Goal: Task Accomplishment & Management: Complete application form

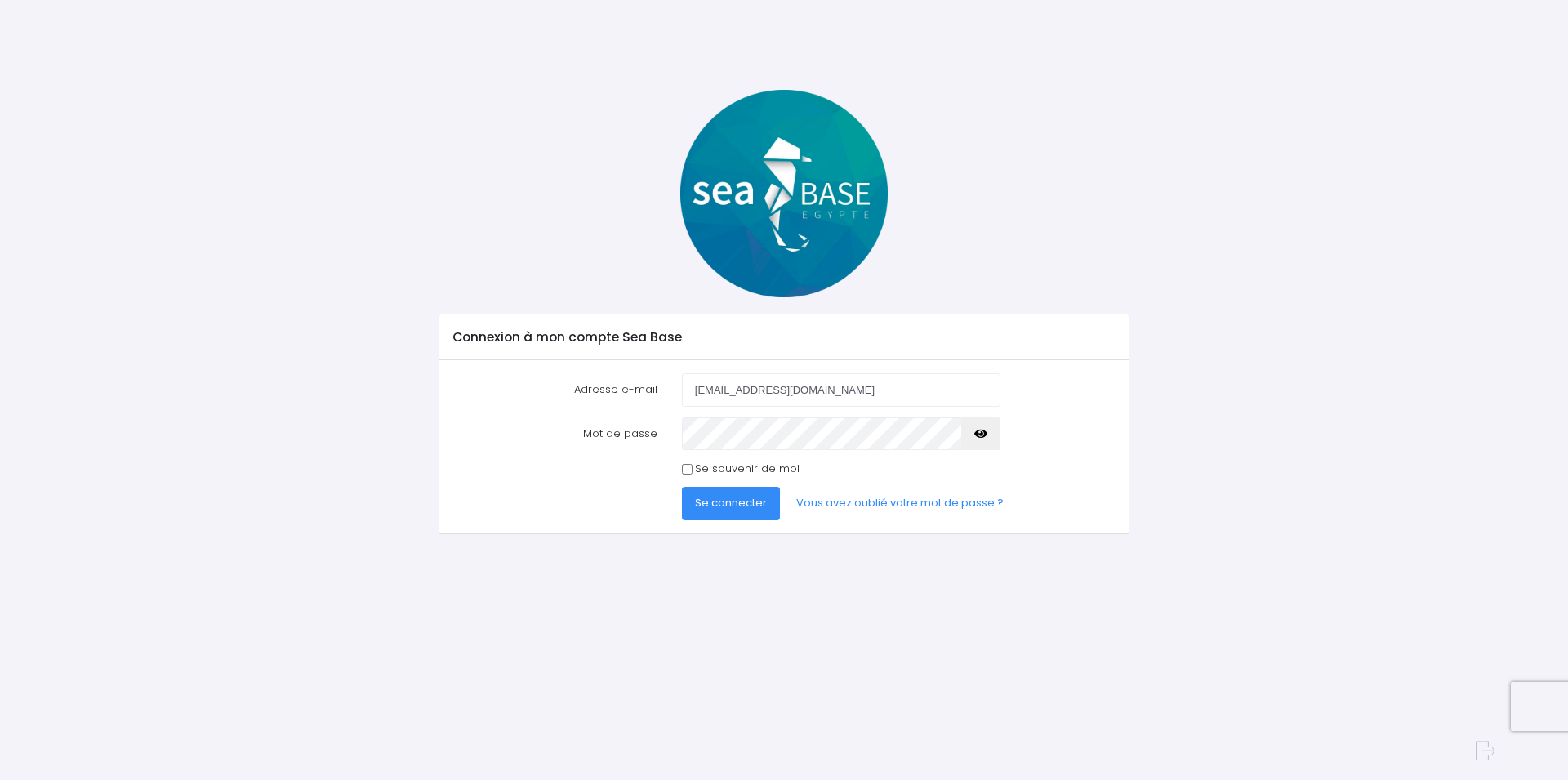
click at [977, 433] on icon "button" at bounding box center [980, 433] width 13 height 0
click at [684, 467] on input "Se souvenir de moi" at bounding box center [687, 469] width 10 height 10
checkbox input "true"
click at [730, 505] on span "Se connecter" at bounding box center [731, 503] width 72 height 15
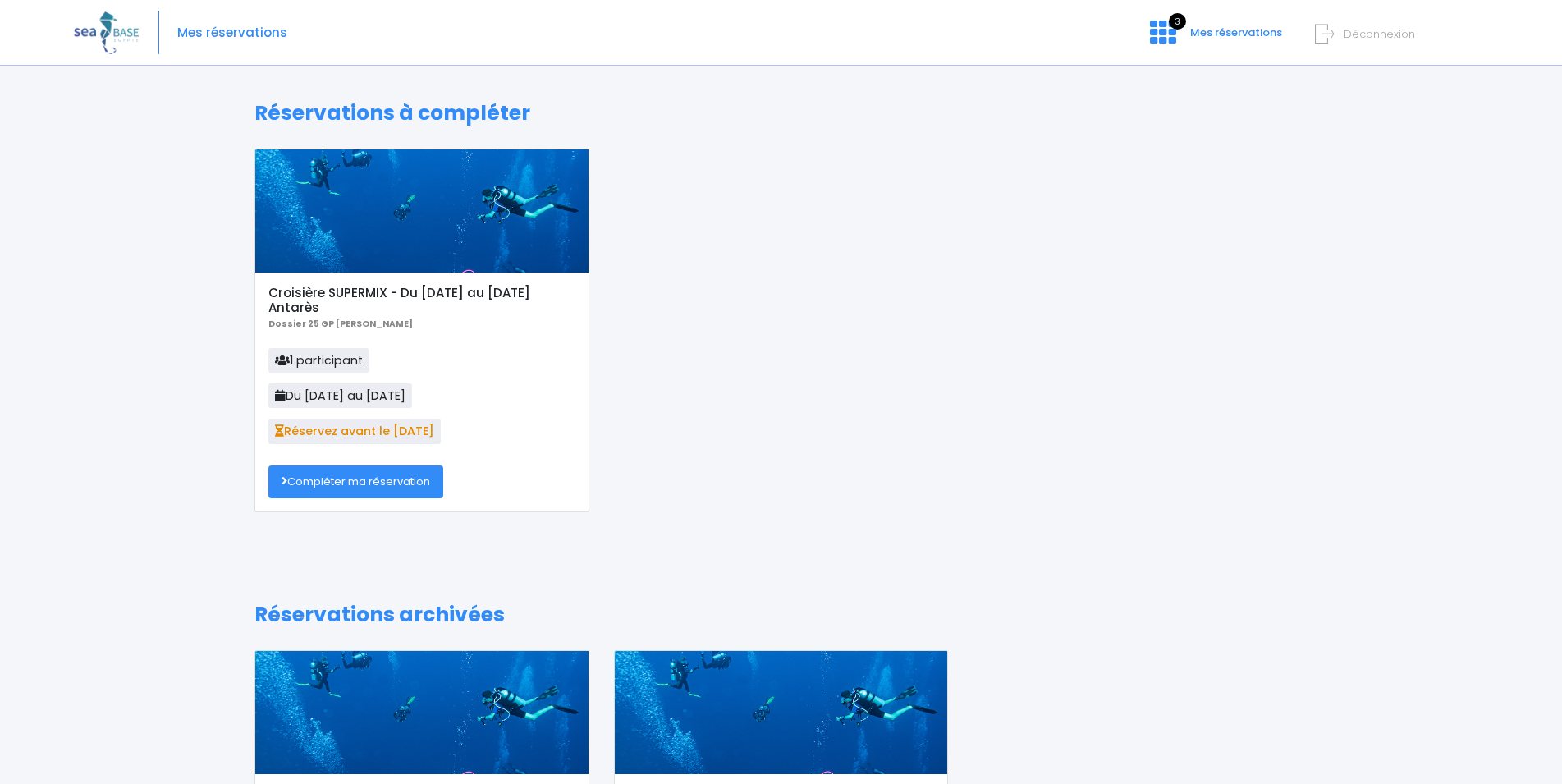
click at [348, 481] on link "Compléter ma réservation" at bounding box center [355, 481] width 175 height 33
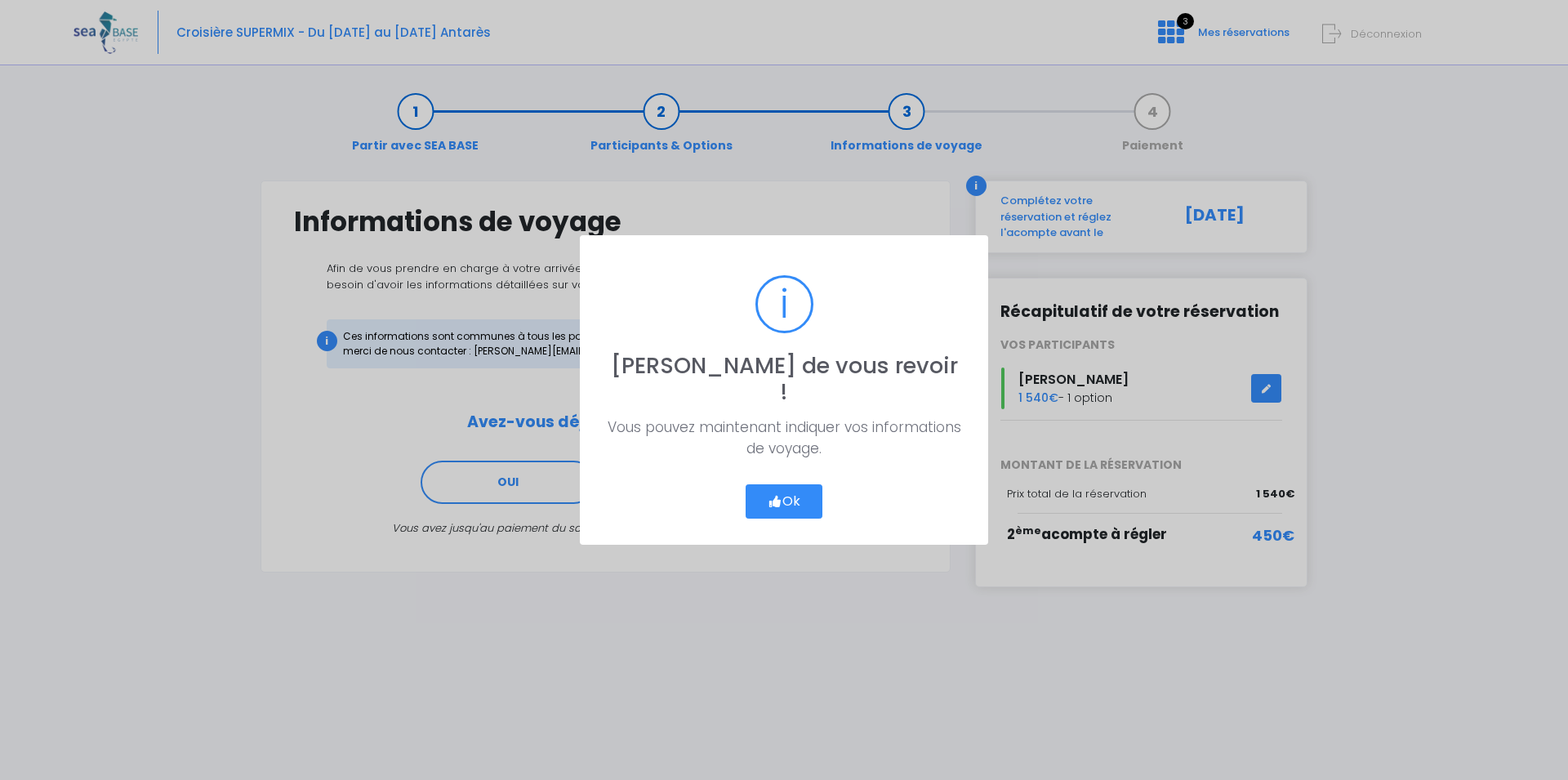
click at [792, 487] on button "Ok" at bounding box center [784, 501] width 76 height 34
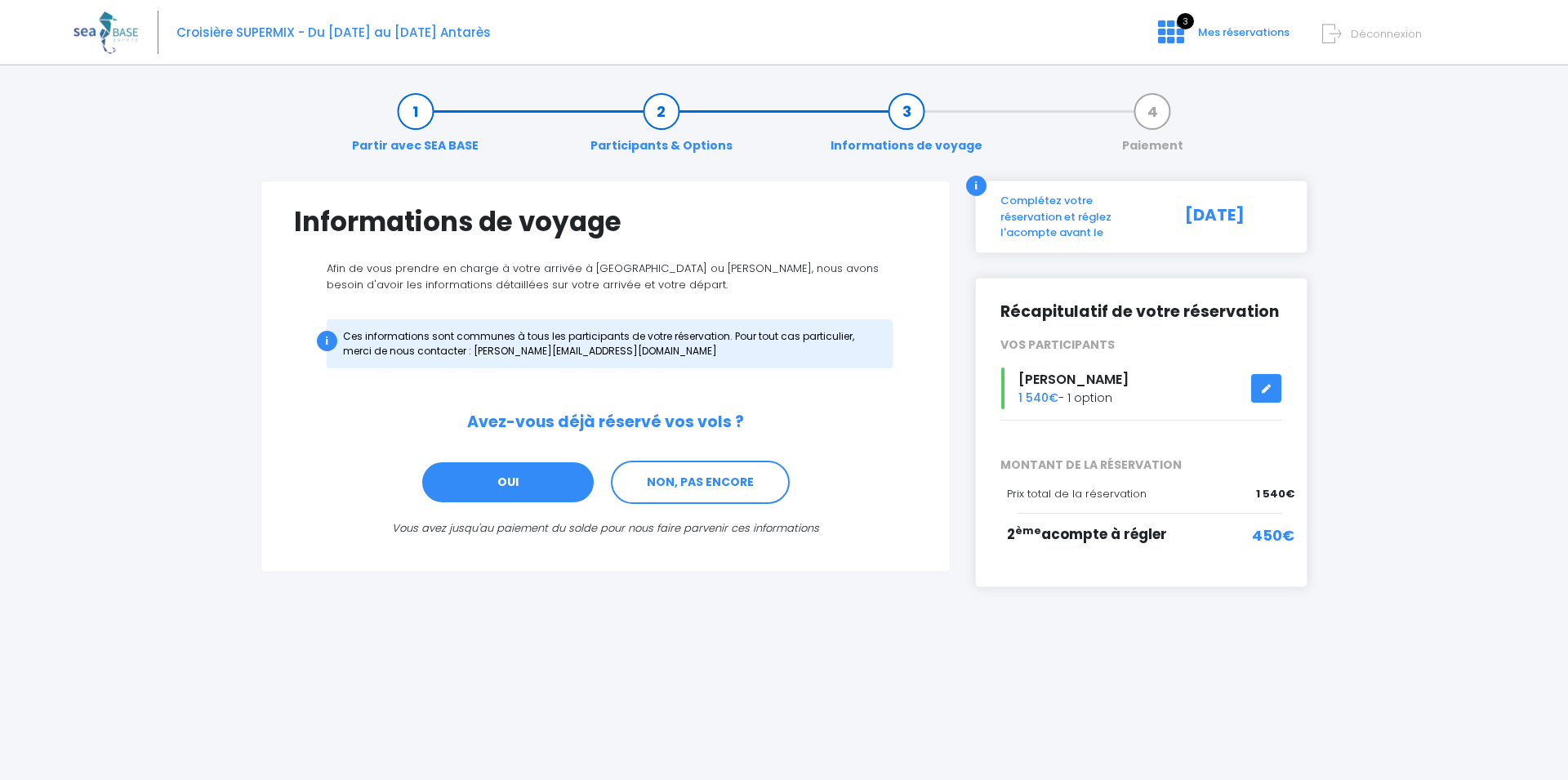
click at [501, 471] on link "OUI" at bounding box center [508, 482] width 175 height 44
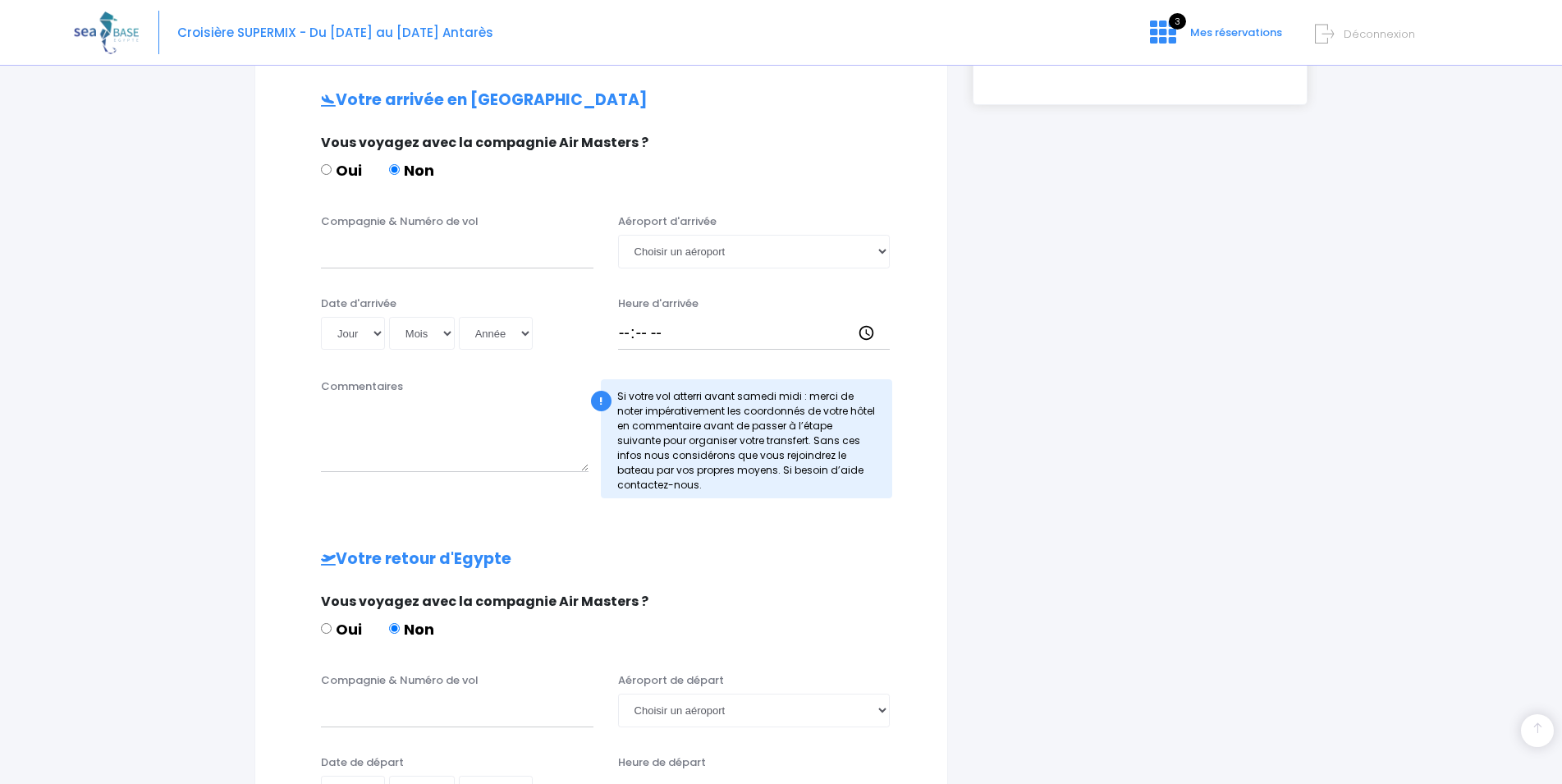
scroll to position [494, 0]
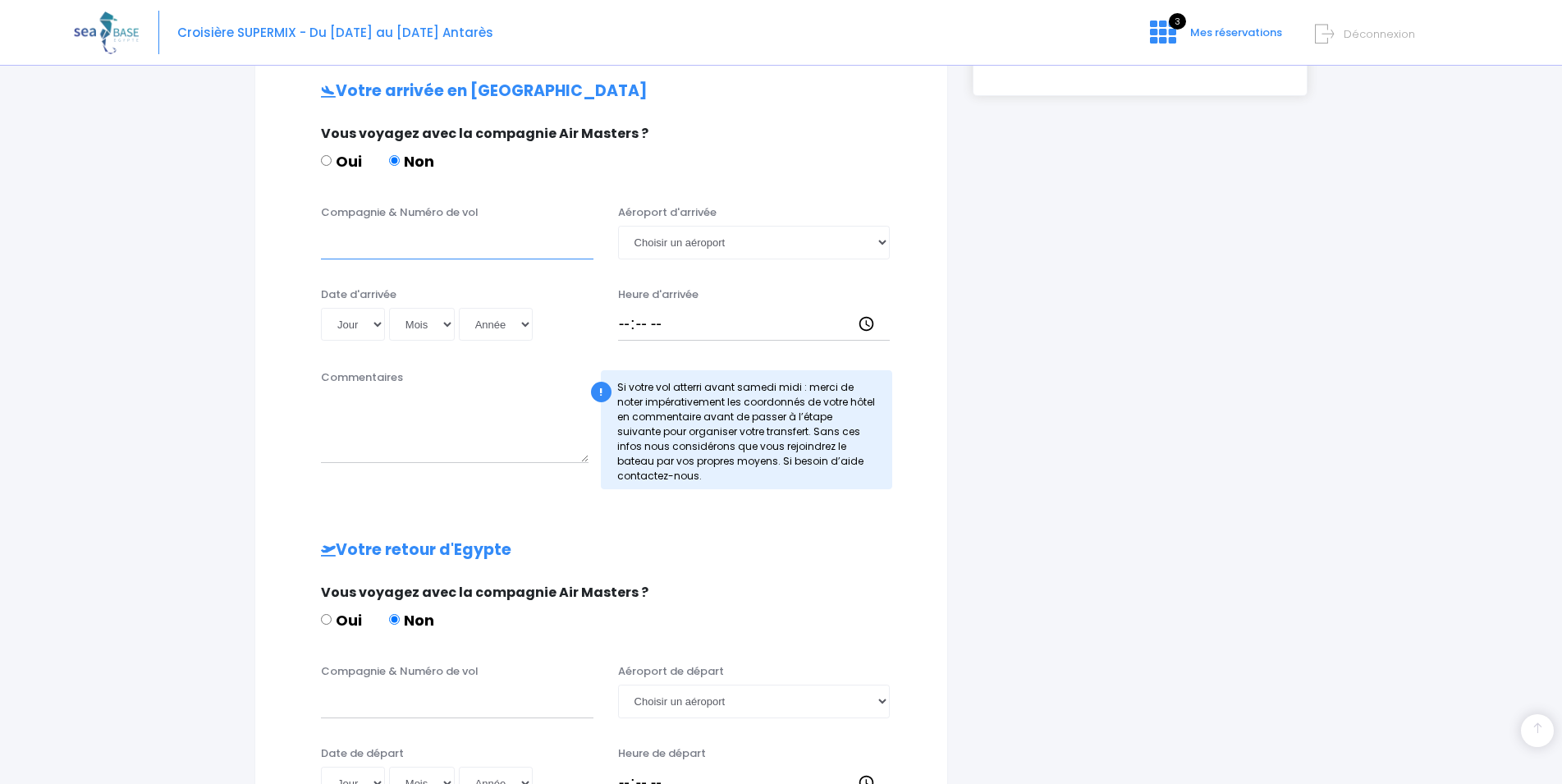
click at [400, 240] on input "Compagnie & Numéro de vol" at bounding box center [457, 242] width 273 height 33
type input "TRANSAVIA-T08062"
click at [387, 441] on textarea "Commentaires" at bounding box center [455, 427] width 267 height 72
select select "29"
click option "29" at bounding box center [0, 0] width 0 height 0
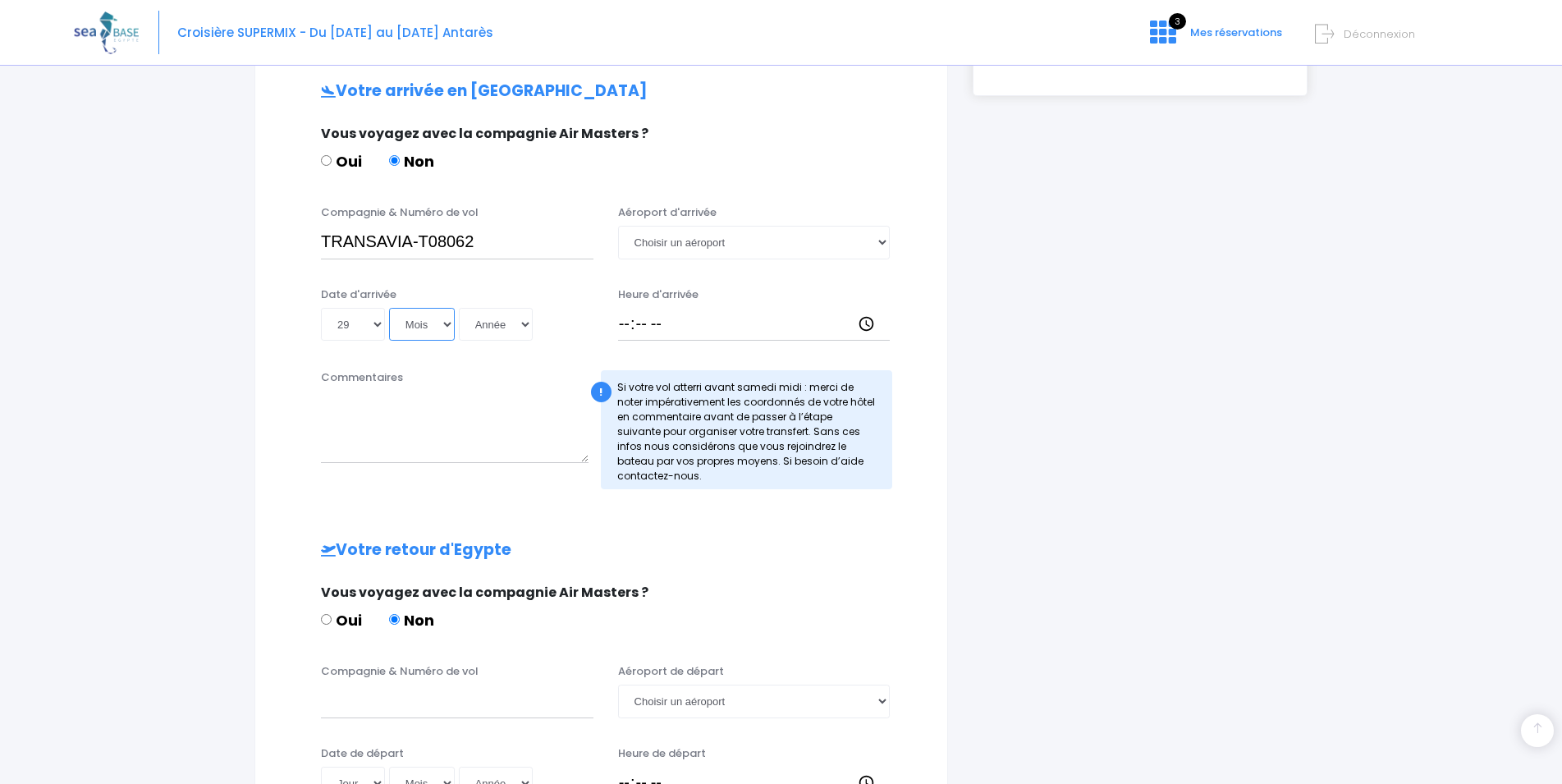
click at [389, 308] on select "Mois 01 02 03 04 05 06 07 08 09 10 11 12" at bounding box center [422, 324] width 66 height 33
select select "11"
click option "11" at bounding box center [0, 0] width 0 height 0
click at [459, 308] on select "Année 2045 2044 2043 2042 2041 2040 2039 2038 2037 2036 2035 2034 2033 2032 203…" at bounding box center [496, 324] width 74 height 33
select select "2025"
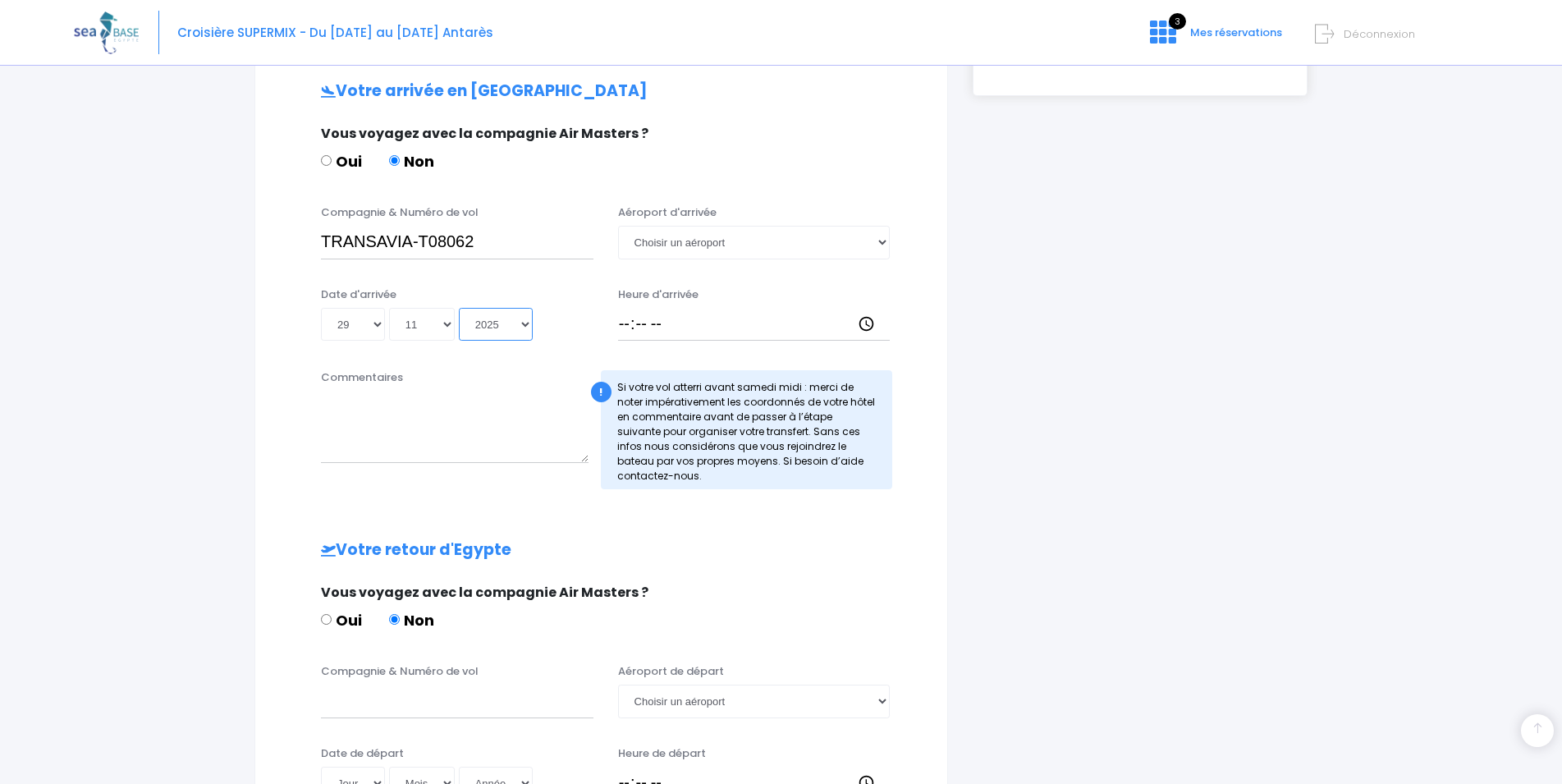
click option "2025" at bounding box center [0, 0] width 0 height 0
type input "2025-11-29"
click at [732, 328] on input "Heure d'arrivée" at bounding box center [754, 324] width 273 height 33
click at [618, 226] on select "Choisir un aéroport Hurghada Marsa Alam" at bounding box center [754, 242] width 273 height 33
select select "Hurghada"
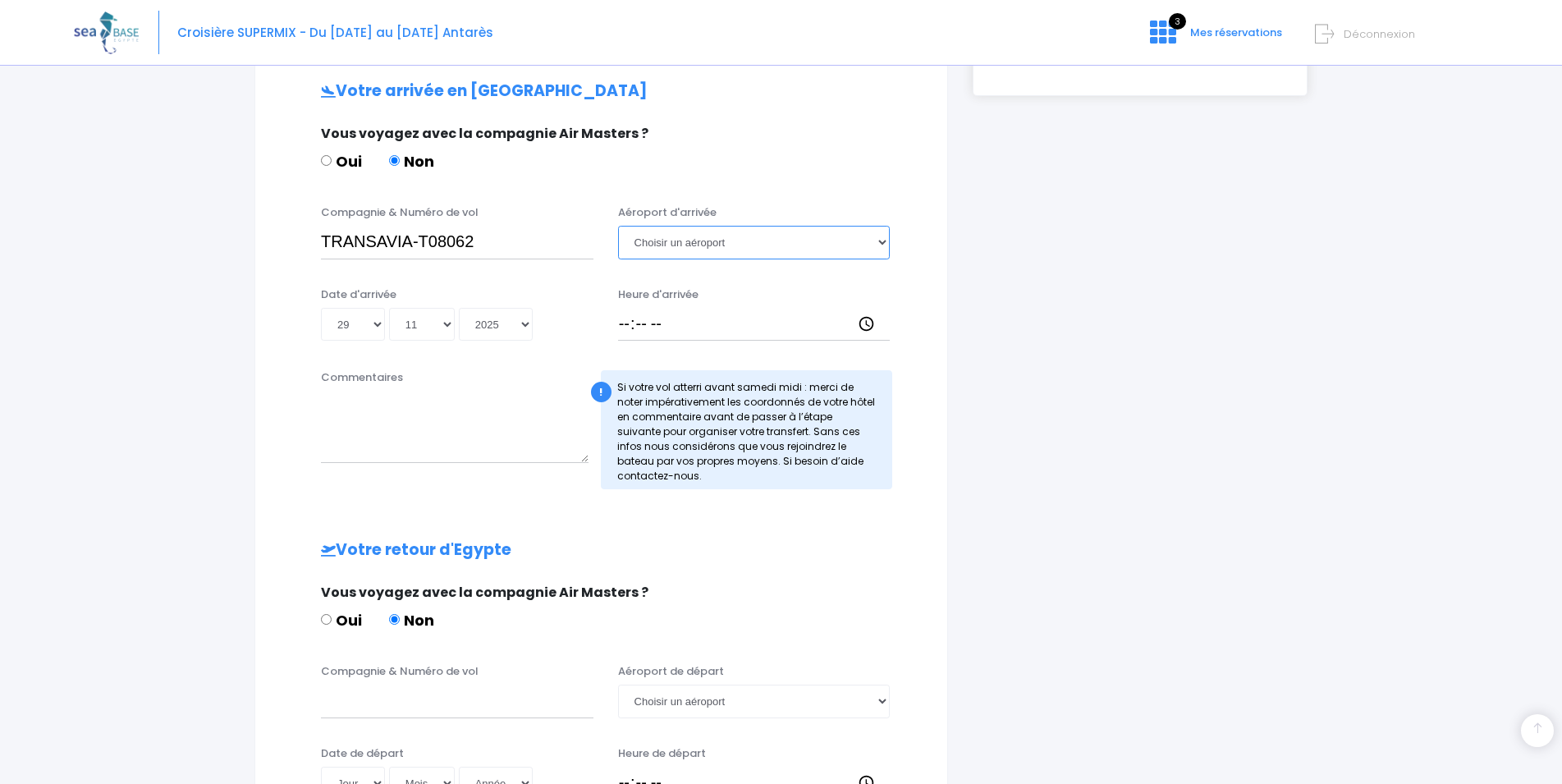
click option "Hurghada" at bounding box center [0, 0] width 0 height 0
click at [716, 318] on input "Heure d'arrivée" at bounding box center [754, 324] width 273 height 33
type input "14:30"
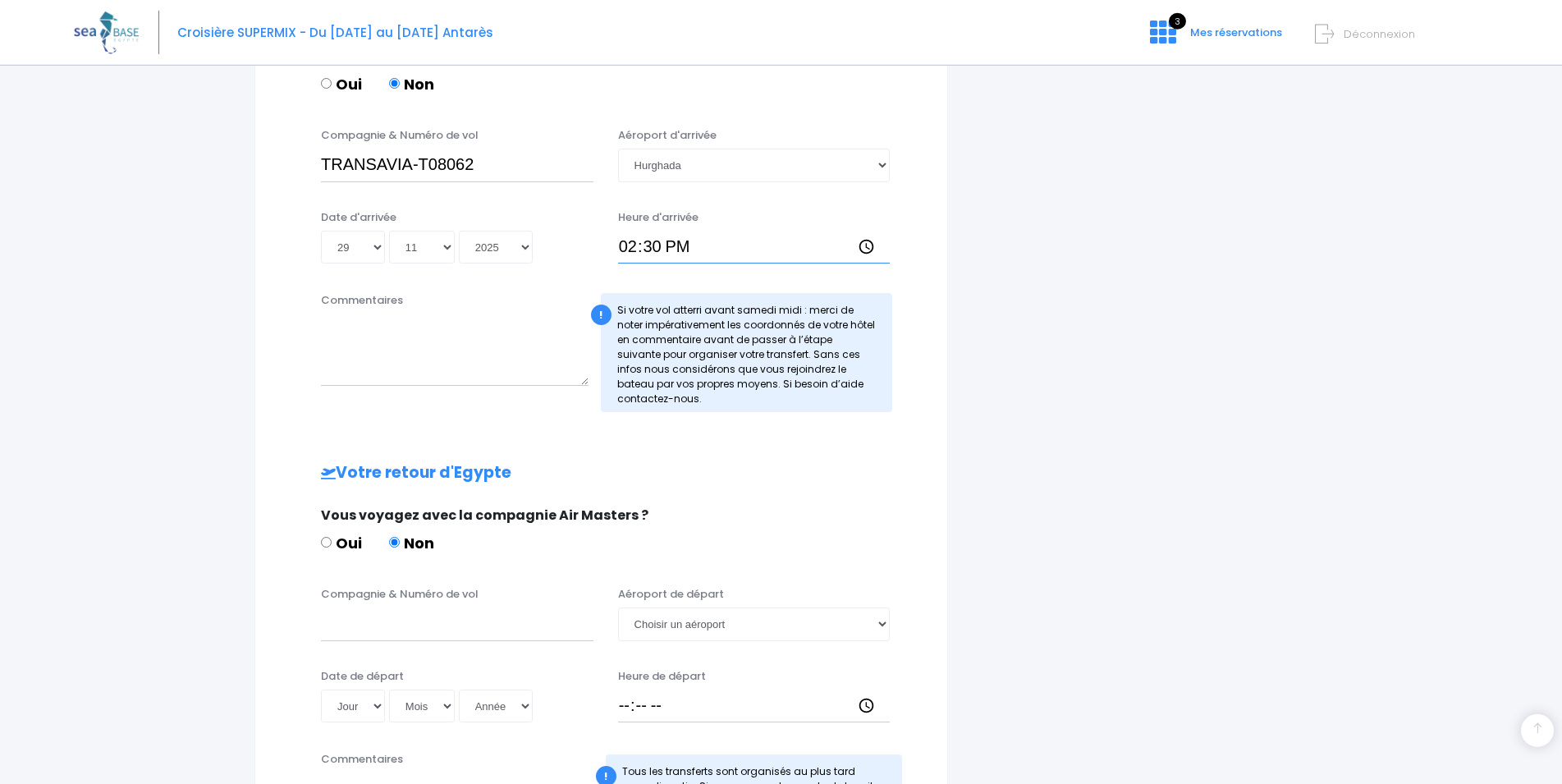
scroll to position [578, 0]
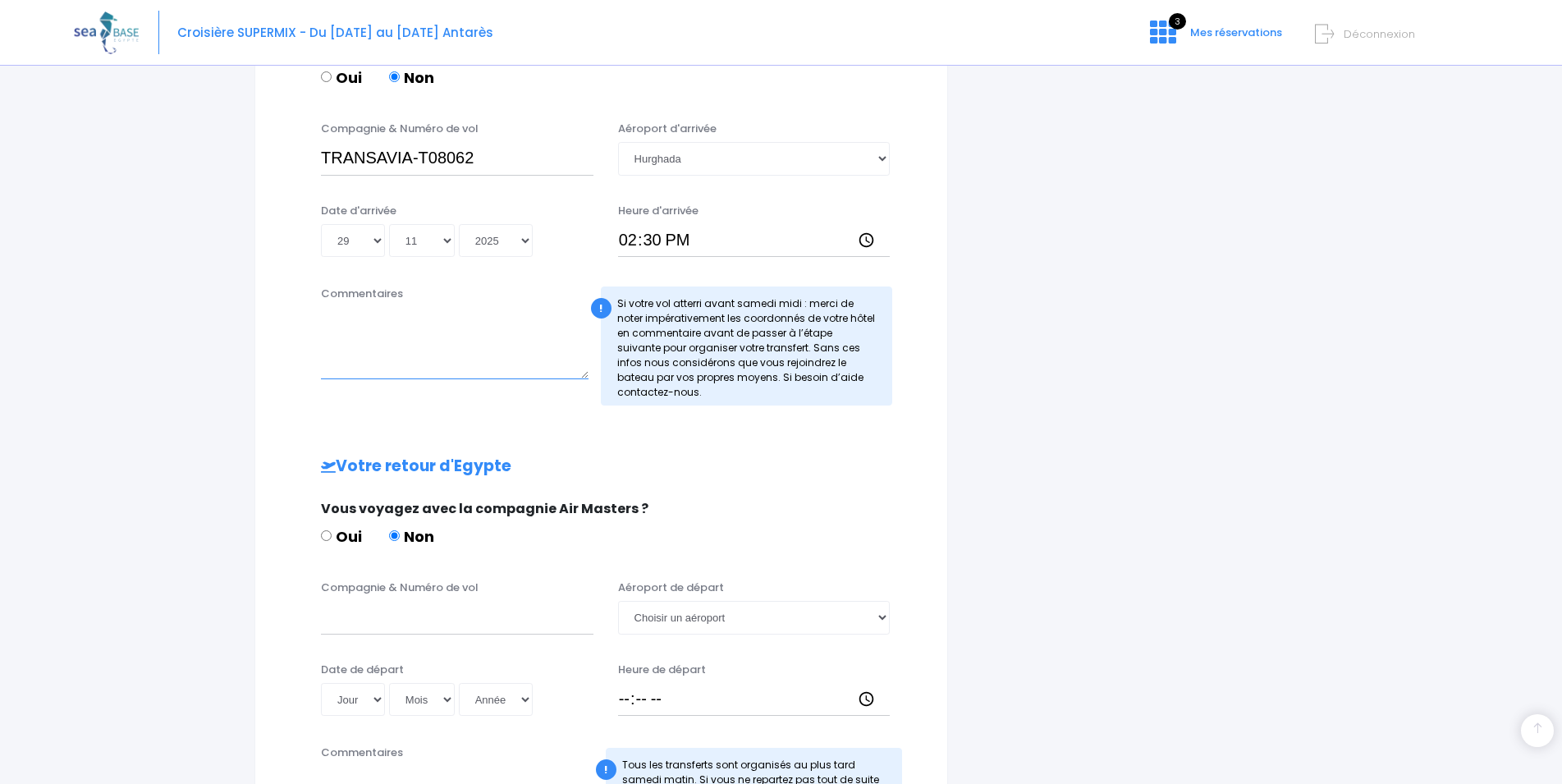
click at [434, 317] on textarea "Commentaires" at bounding box center [455, 343] width 267 height 72
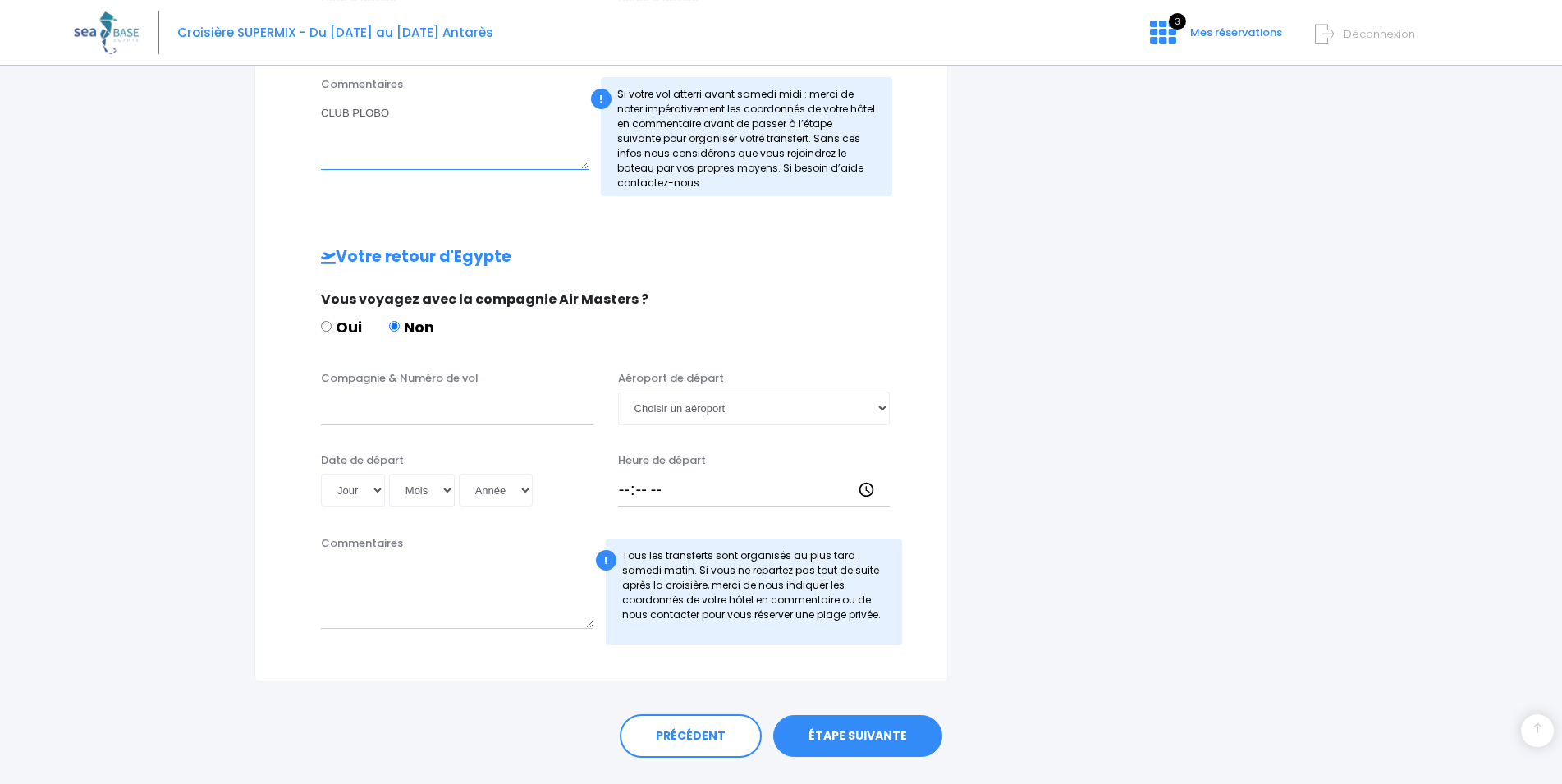
scroll to position [827, 0]
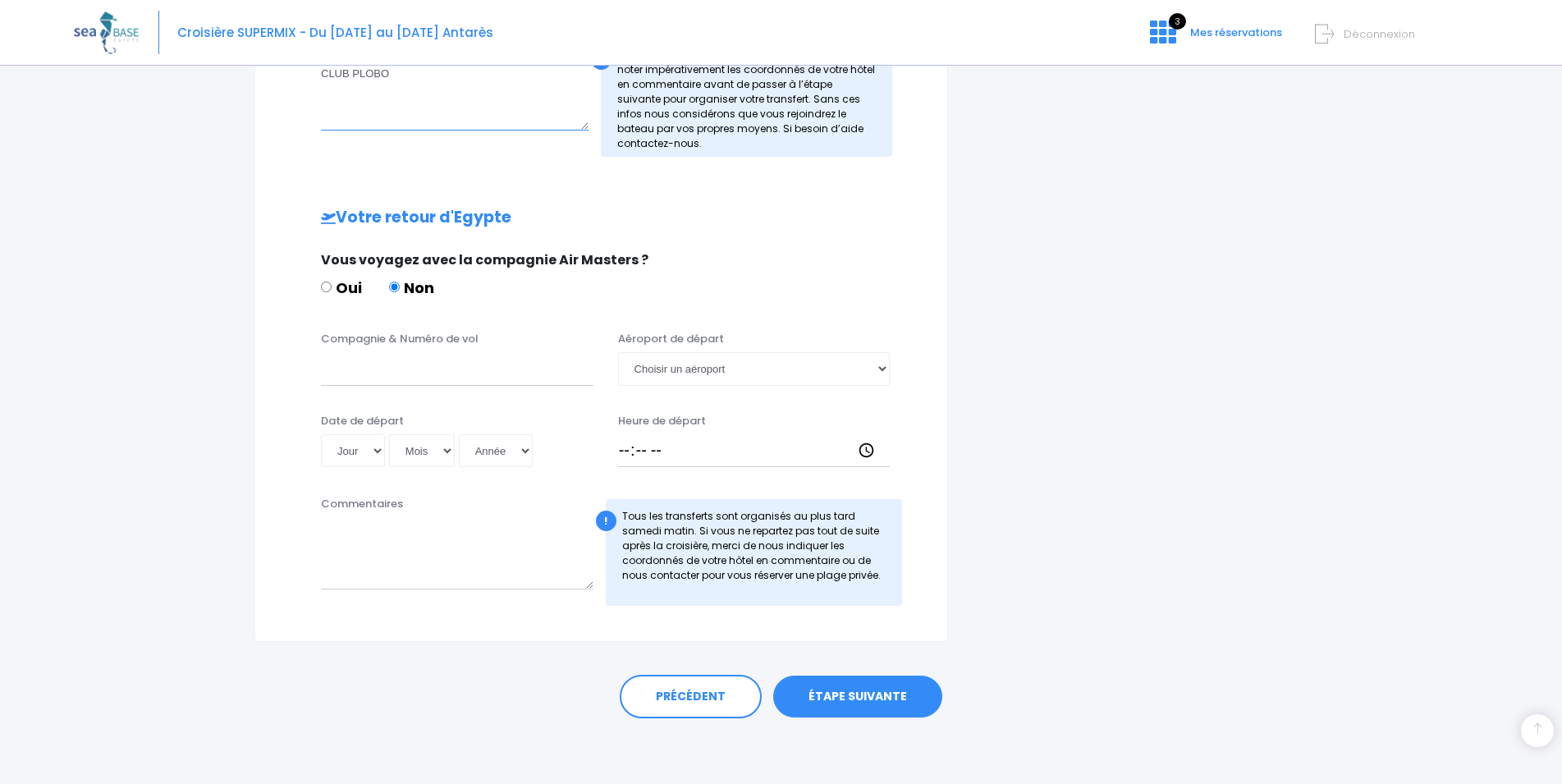
type textarea "CLUB PLOBO"
click at [397, 364] on input "Compagnie & Numéro de vol" at bounding box center [457, 368] width 273 height 33
type input "TRANSAVIA-T08063"
click at [618, 352] on select "Choisir un aéroport Hurghada Marsa Alam" at bounding box center [754, 368] width 273 height 33
select select "Hurghada"
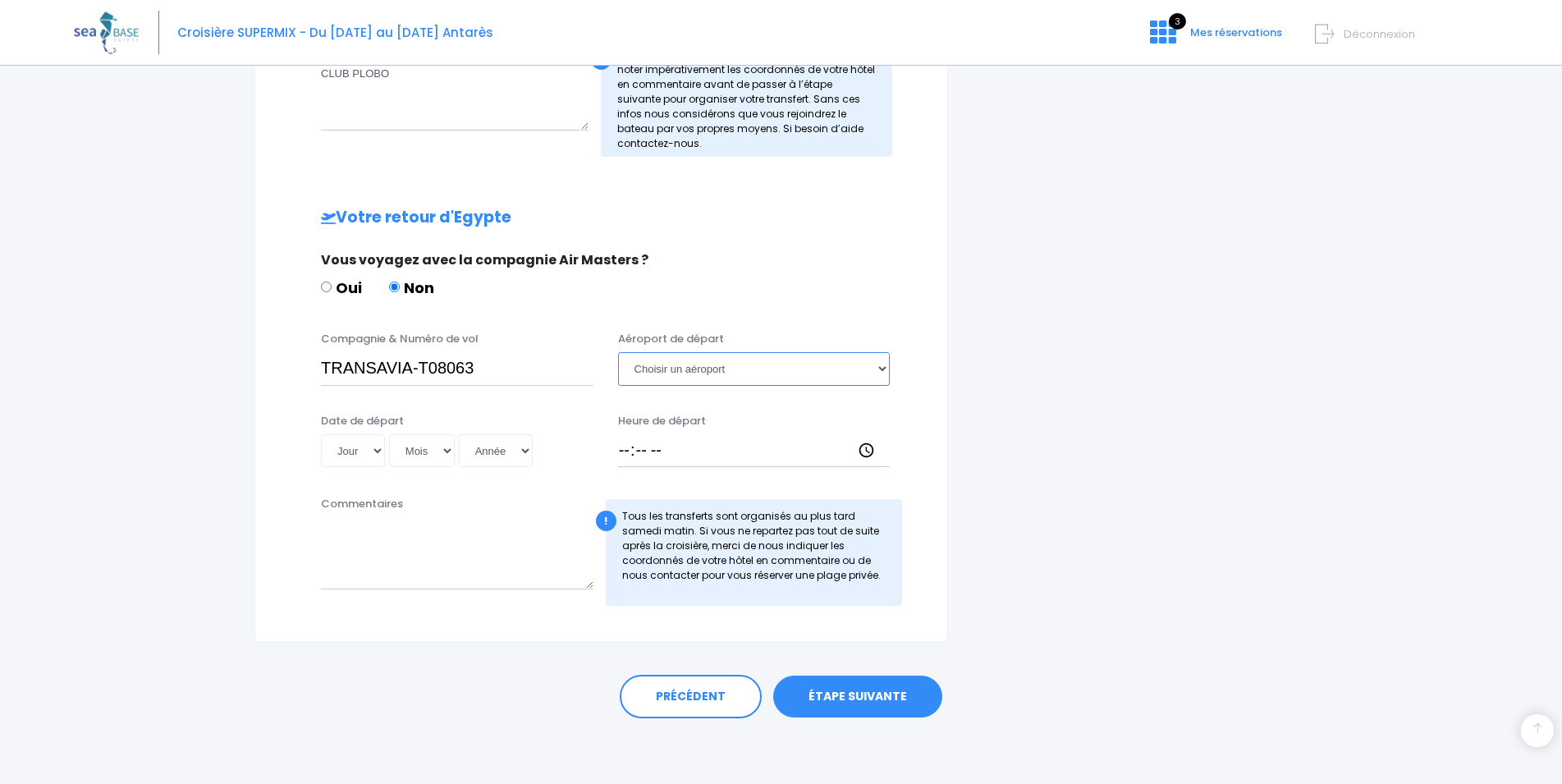
click option "Hurghada" at bounding box center [0, 0] width 0 height 0
click at [671, 453] on input "Heure de départ" at bounding box center [754, 450] width 273 height 33
type input "15:25"
click at [321, 434] on select "Jour 01 02 03 04 05 06 07 08 09 10 11 12 13 14 15 16 17 18 19 20 21 22 23 24 25…" at bounding box center [353, 450] width 64 height 33
select select "06"
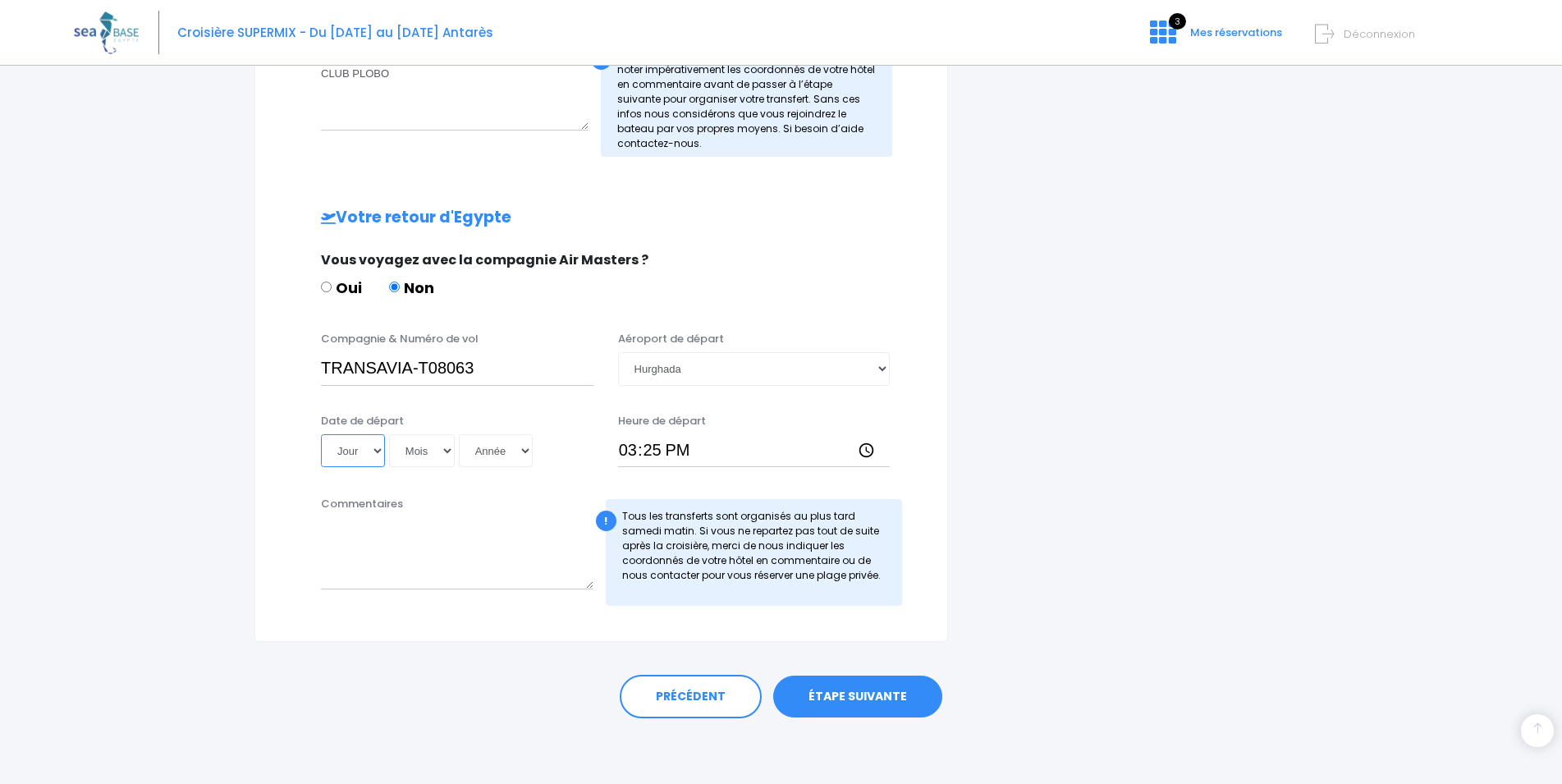
click option "06" at bounding box center [0, 0] width 0 height 0
click at [389, 434] on select "Mois 01 02 03 04 05 06 07 08 09 10 11 12" at bounding box center [422, 450] width 66 height 33
select select "12"
click option "12" at bounding box center [0, 0] width 0 height 0
click at [459, 434] on select "Année 2045 2044 2043 2042 2041 2040 2039 2038 2037 2036 2035 2034 2033 2032 203…" at bounding box center [496, 450] width 74 height 33
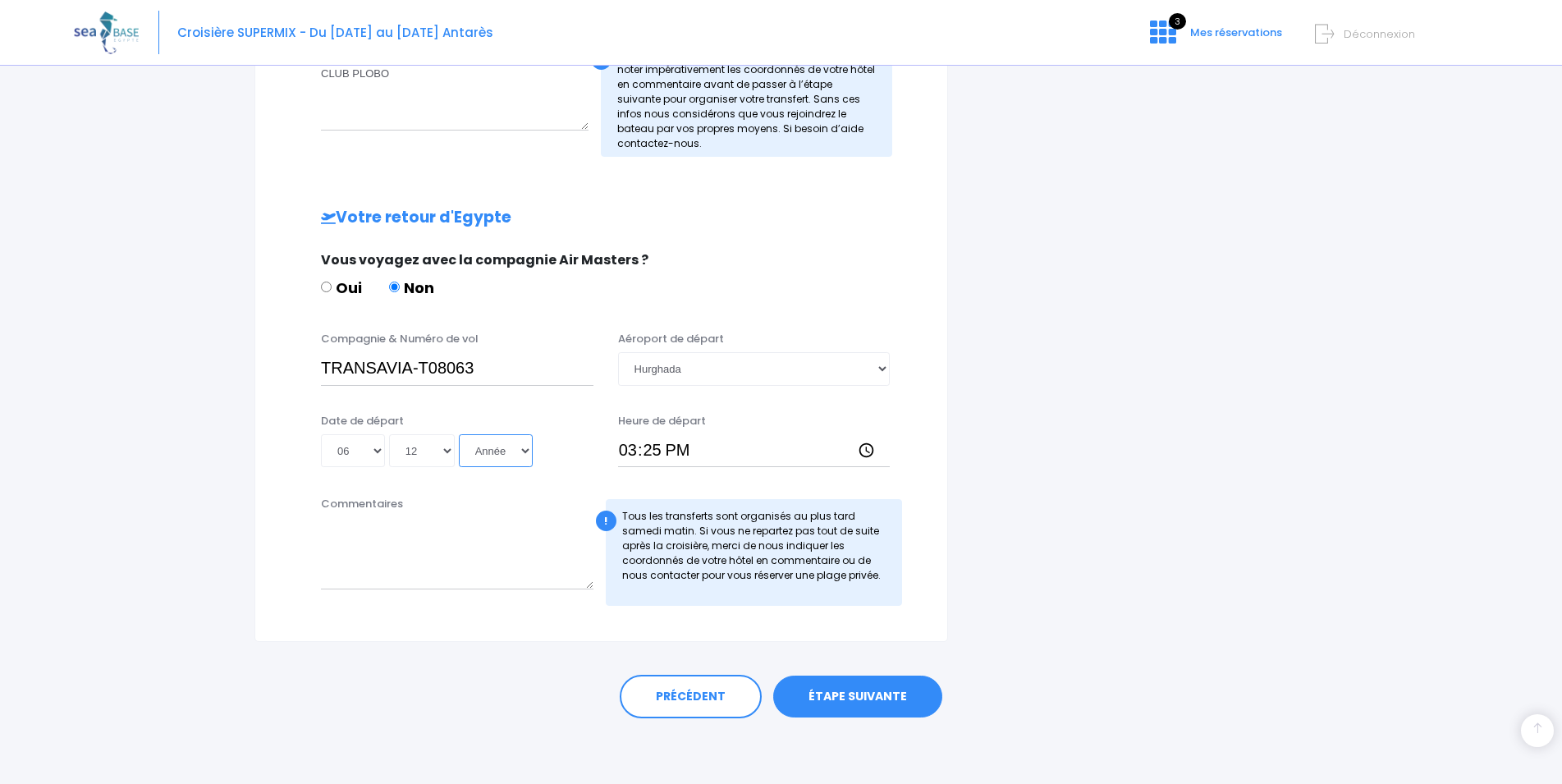
select select "2025"
click option "2025" at bounding box center [0, 0] width 0 height 0
type input "2025-12-06"
click at [844, 698] on link "ÉTAPE SUIVANTE" at bounding box center [857, 696] width 169 height 42
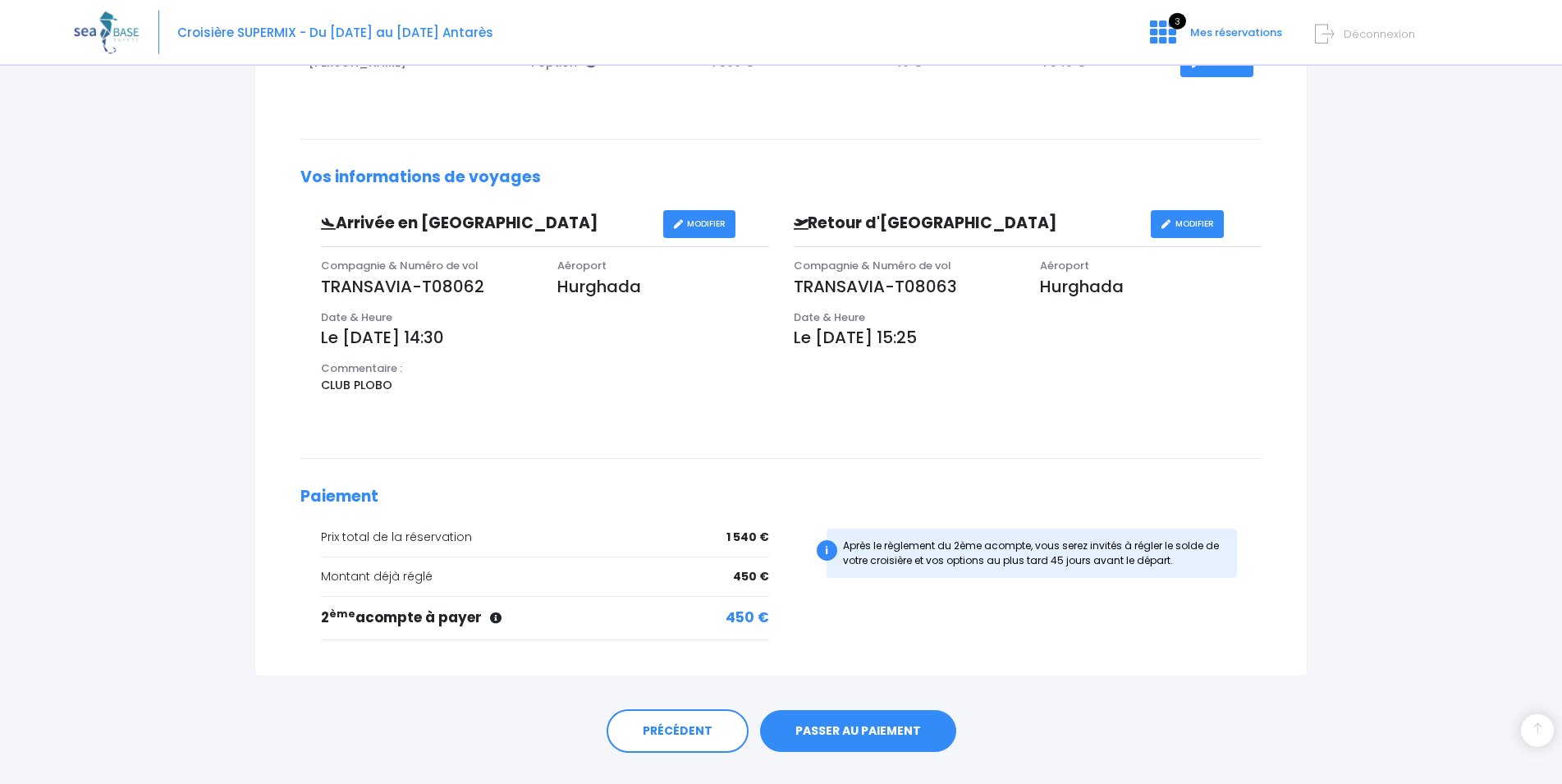
scroll to position [398, 0]
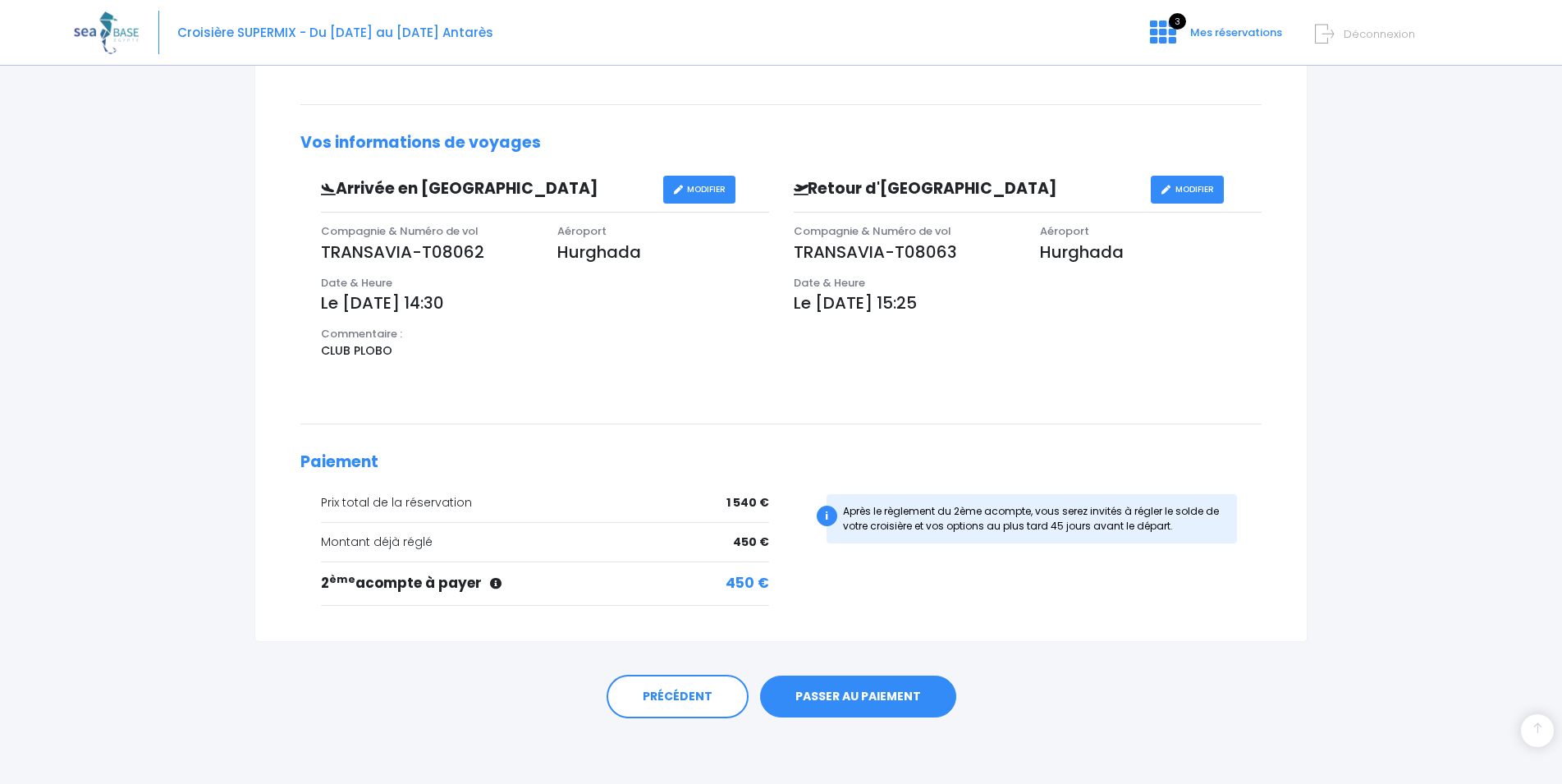
click at [866, 696] on link "PASSER AU PAIEMENT" at bounding box center [857, 696] width 196 height 42
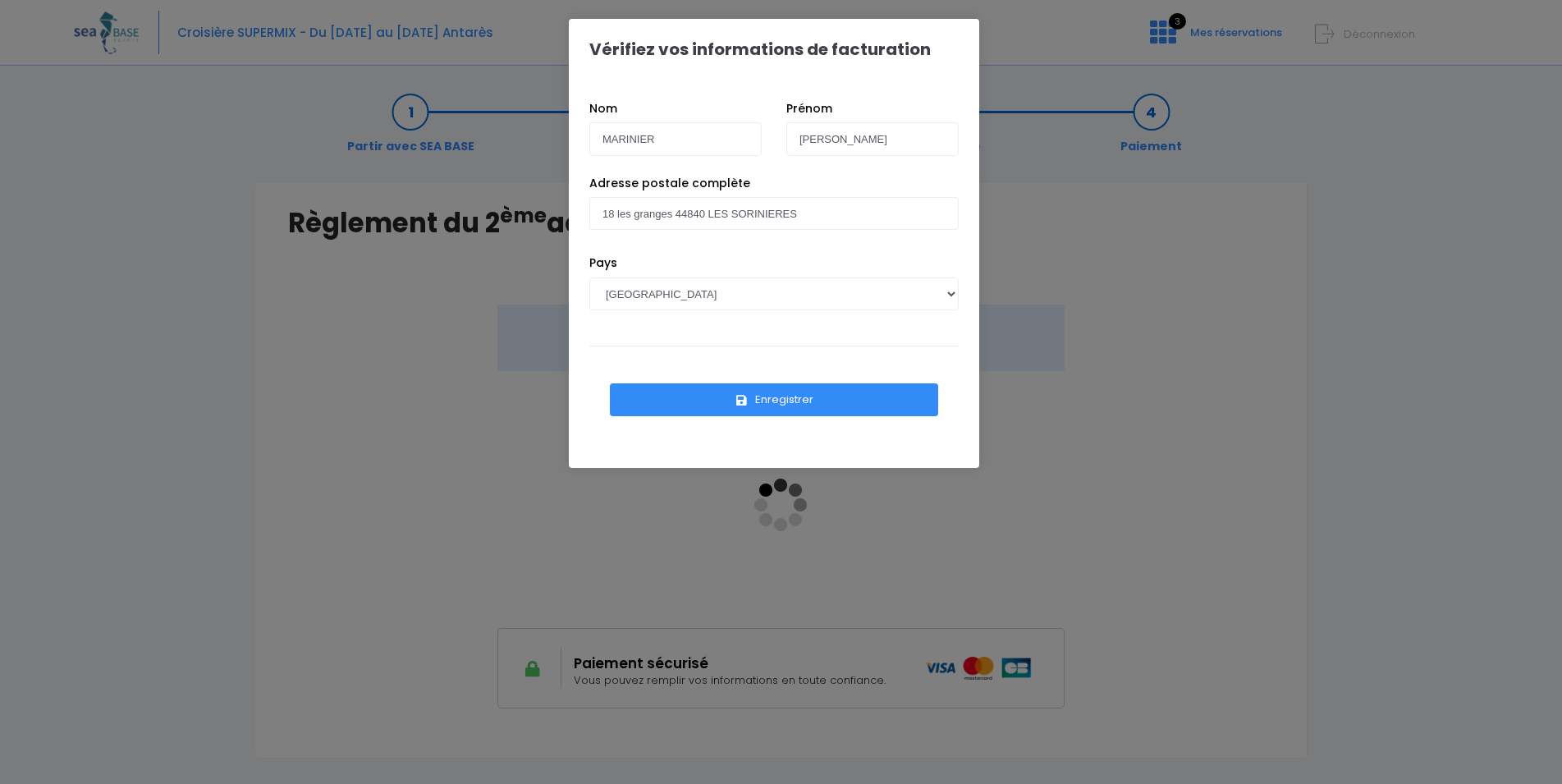
click at [762, 398] on button "Enregistrer" at bounding box center [774, 399] width 329 height 33
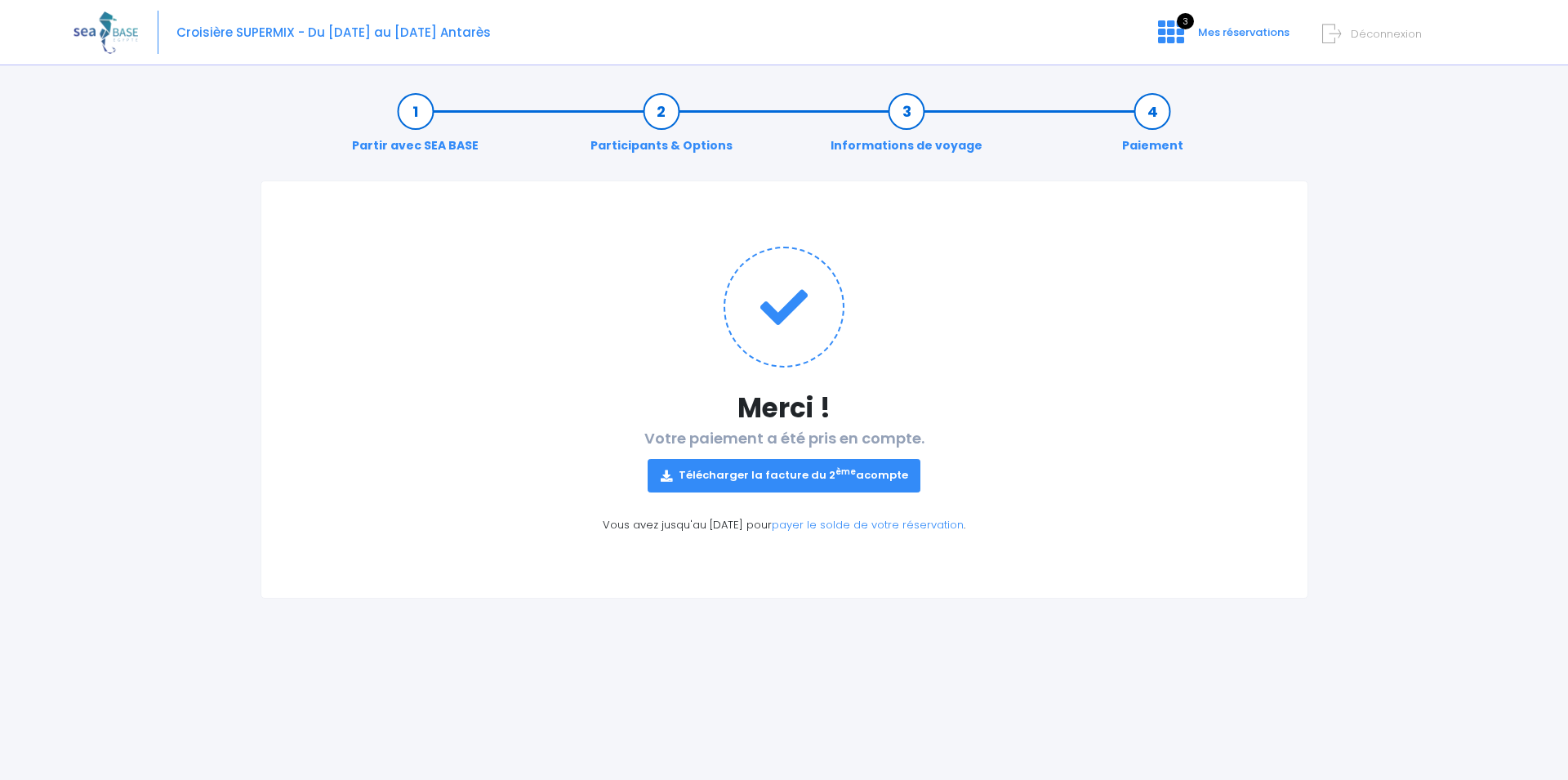
click at [780, 475] on link "Télécharger la facture du 2 ème acompte" at bounding box center [784, 475] width 274 height 33
click at [1213, 30] on span "Mes réservations" at bounding box center [1244, 33] width 92 height 15
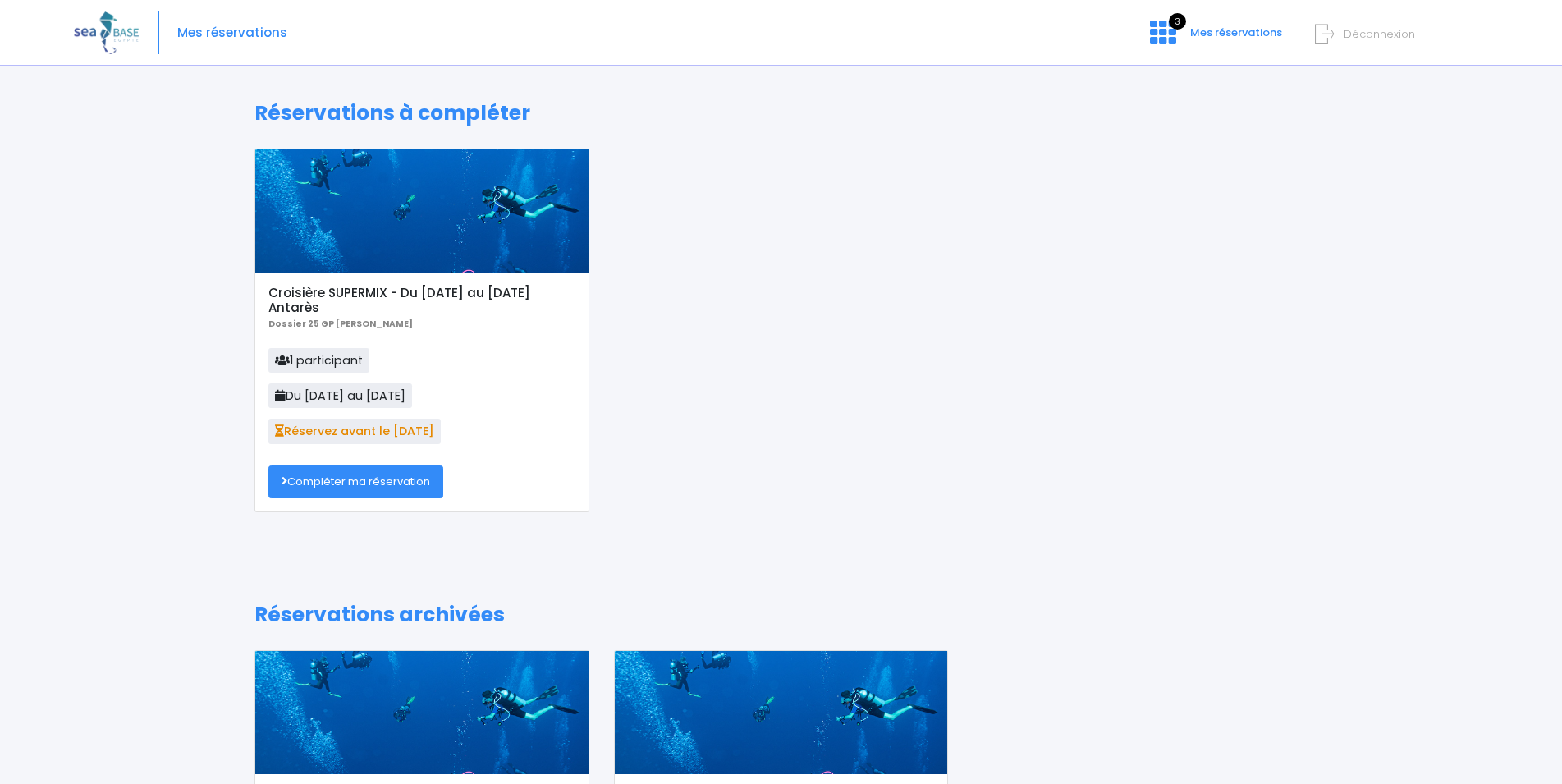
click at [404, 228] on div at bounding box center [422, 210] width 333 height 123
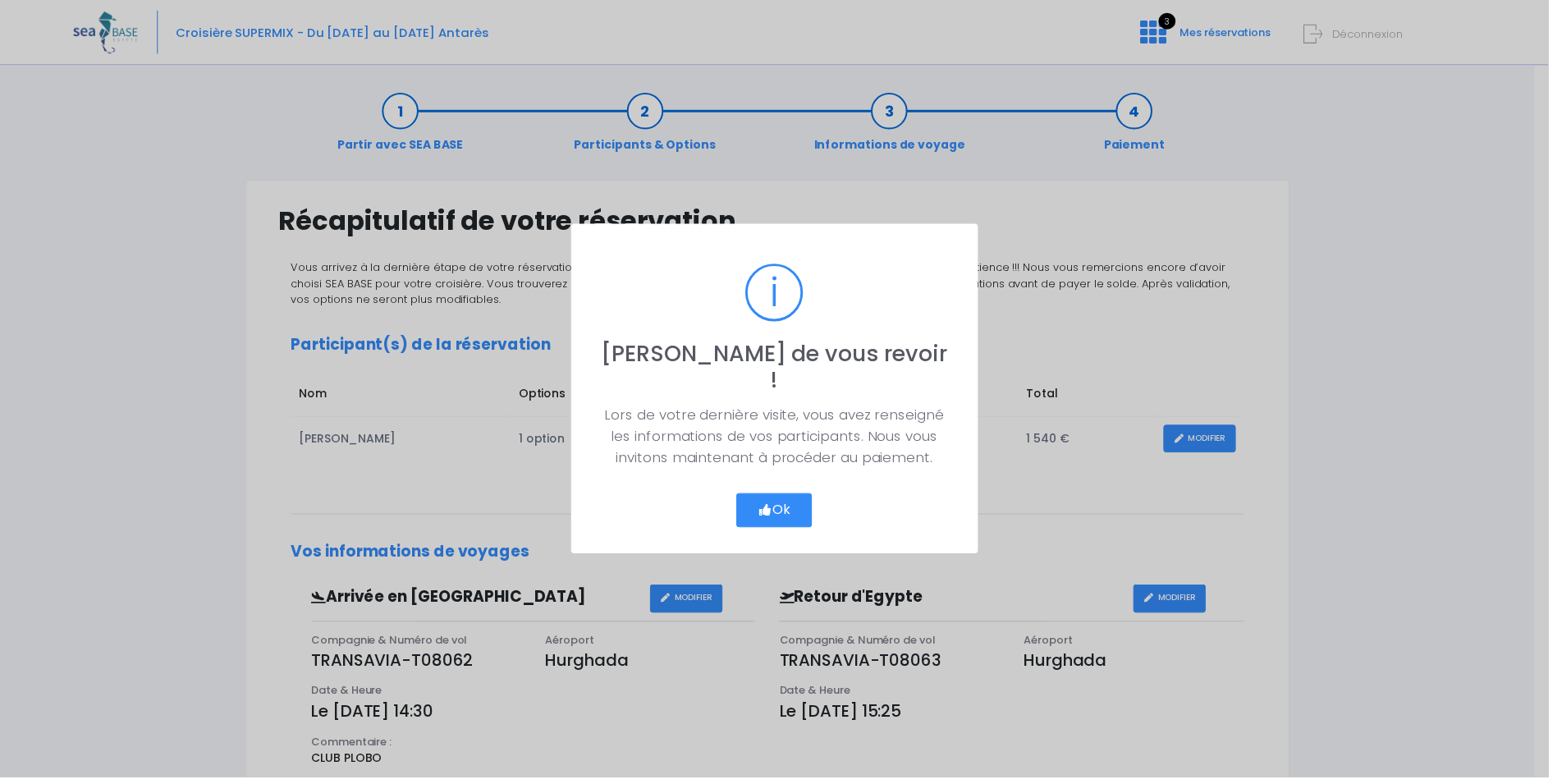
click at [786, 498] on button "Ok" at bounding box center [781, 515] width 77 height 34
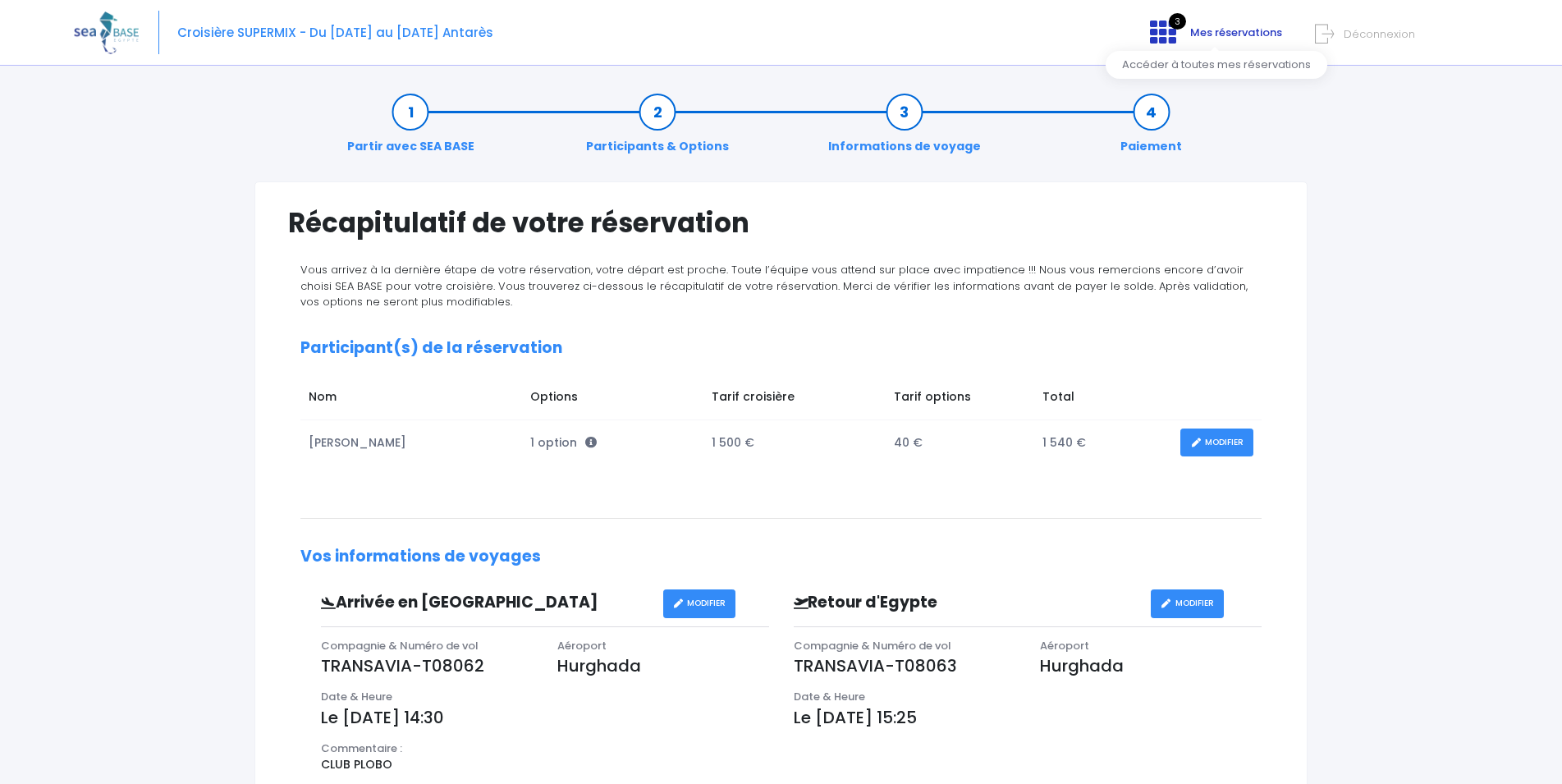
click at [1229, 37] on span "Mes réservations" at bounding box center [1236, 33] width 92 height 16
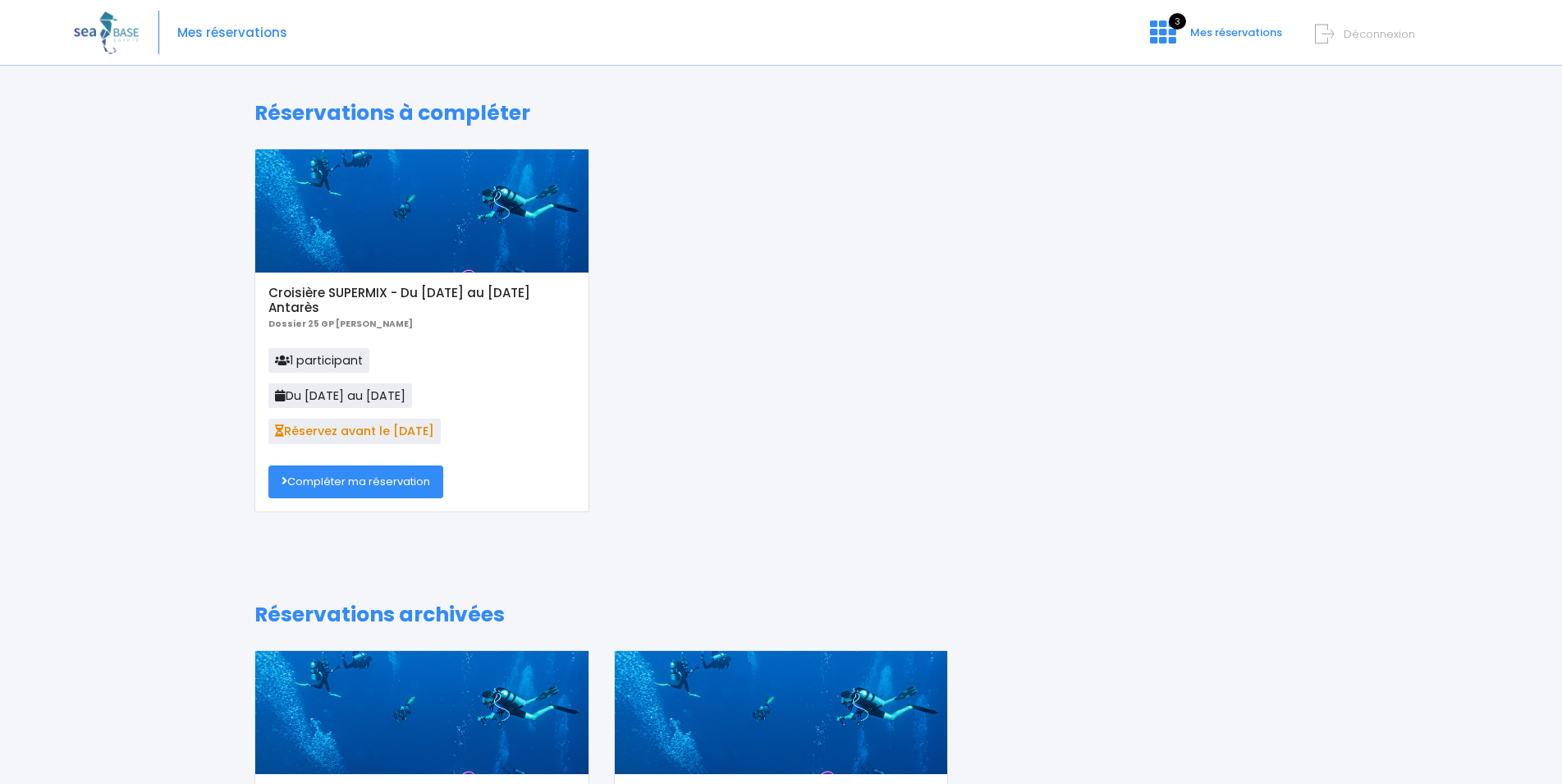
click at [450, 193] on div at bounding box center [422, 210] width 333 height 123
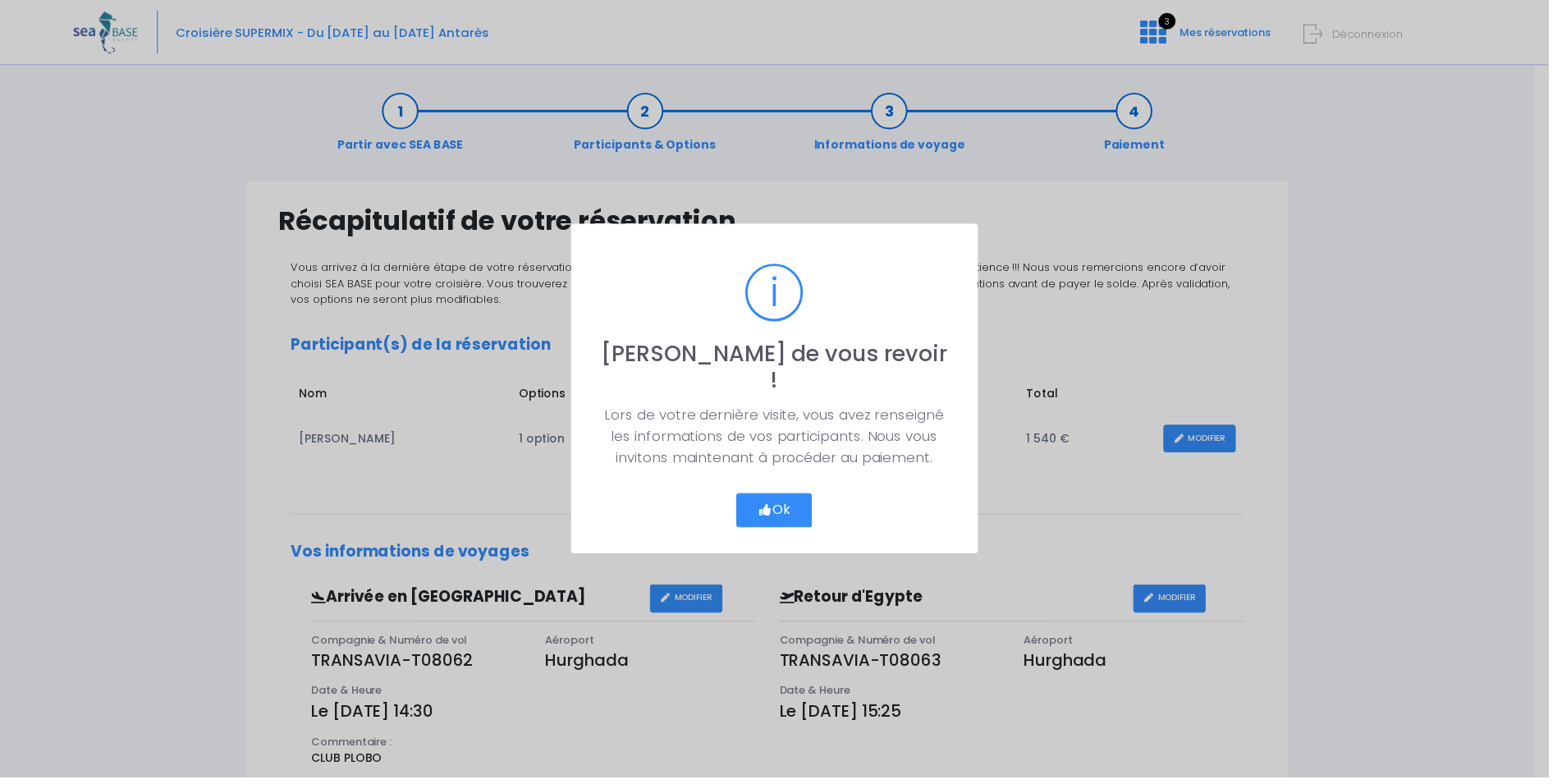
click at [788, 504] on button "Ok" at bounding box center [781, 515] width 77 height 34
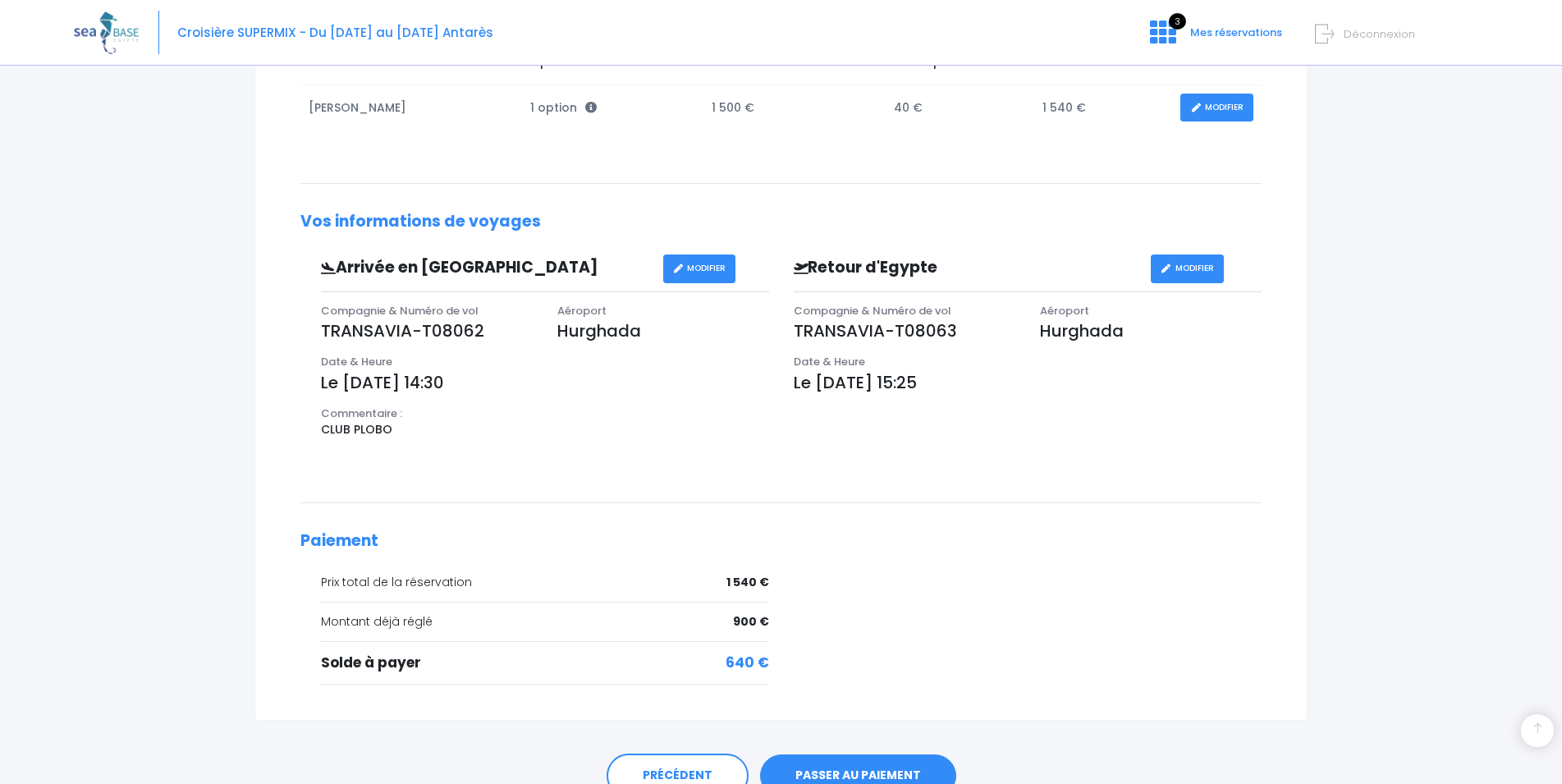
scroll to position [415, 0]
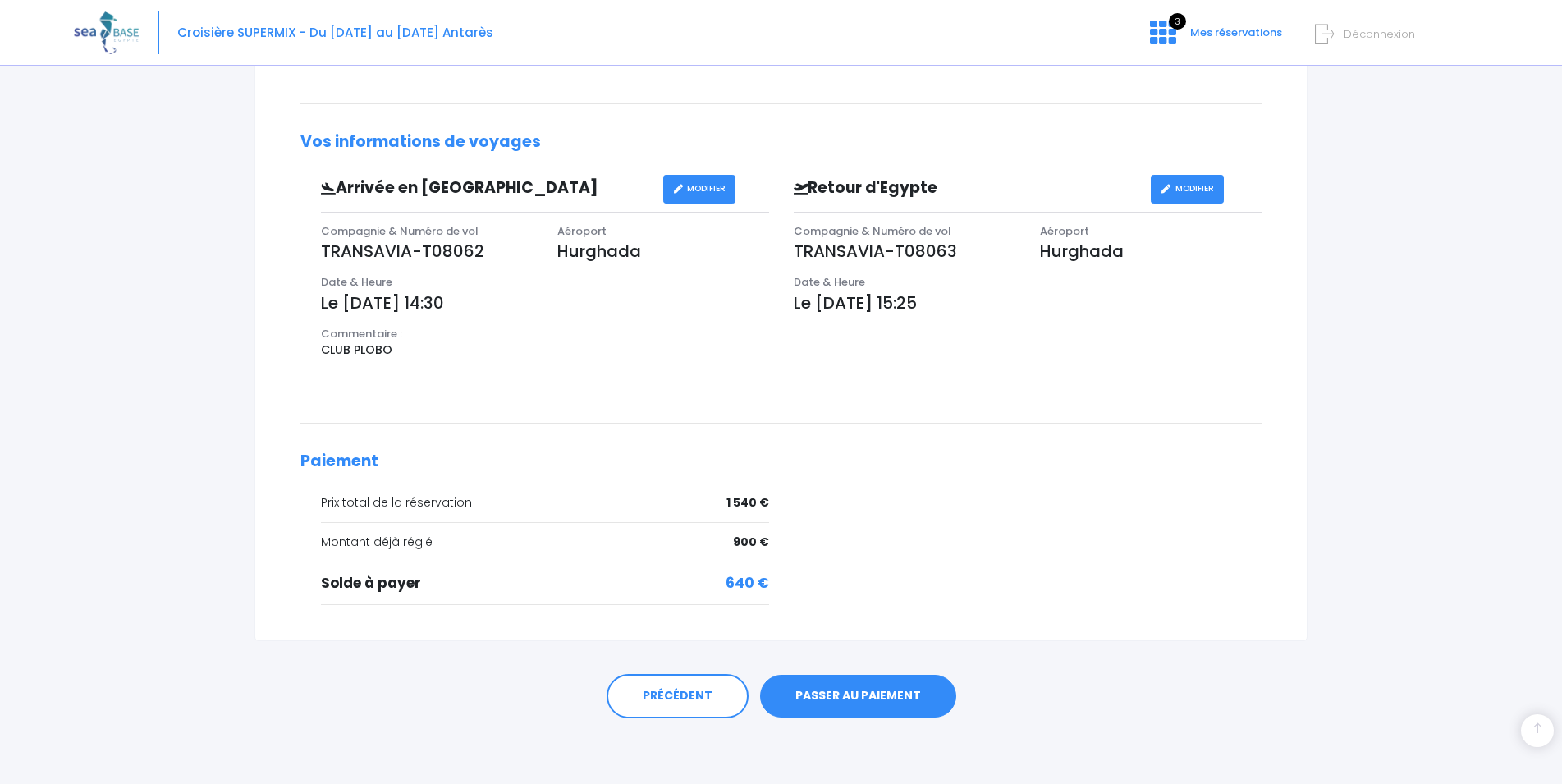
click at [856, 686] on link "PASSER AU PAIEMENT" at bounding box center [857, 695] width 196 height 42
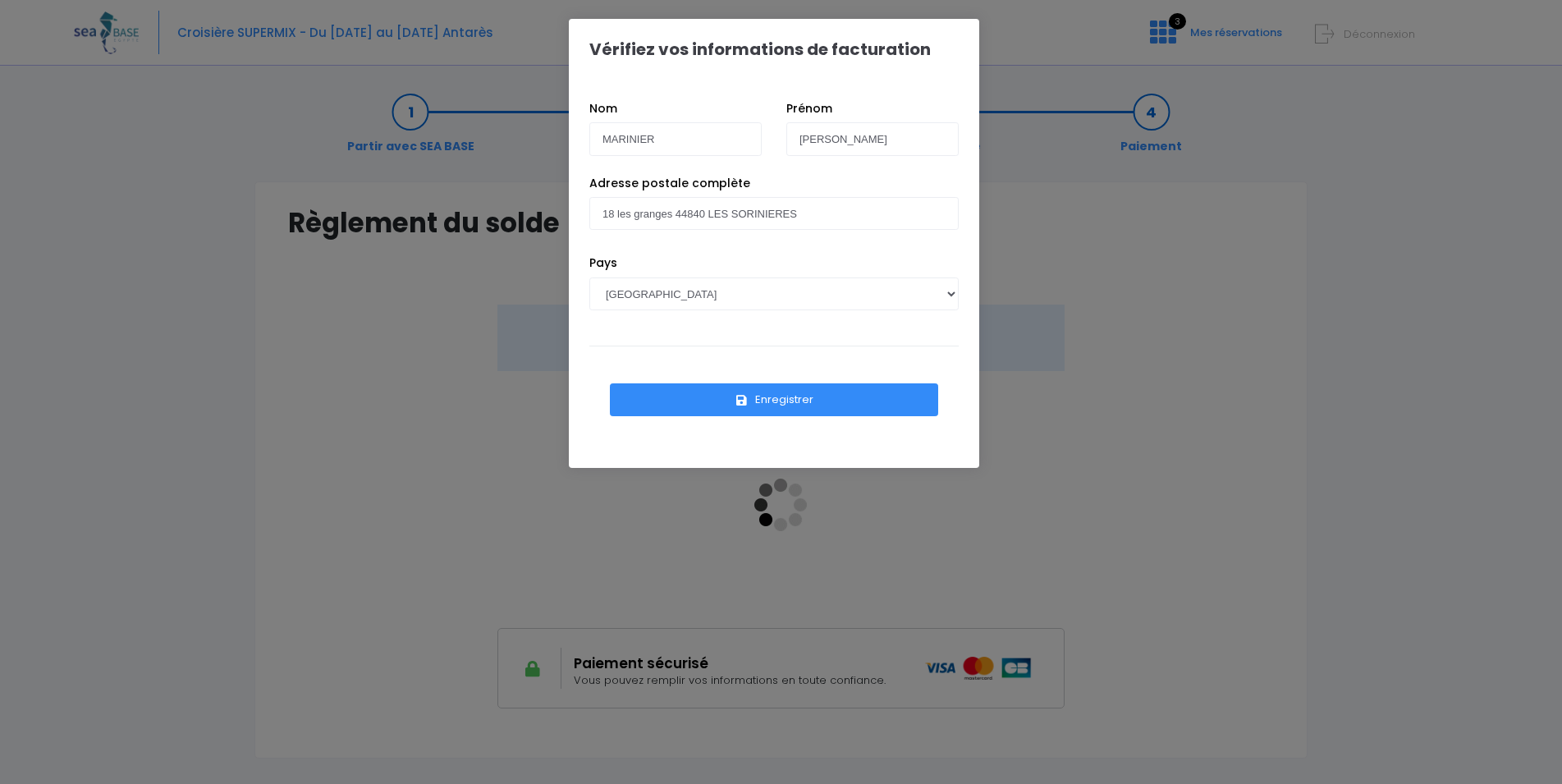
click at [786, 397] on button "Enregistrer" at bounding box center [774, 399] width 329 height 33
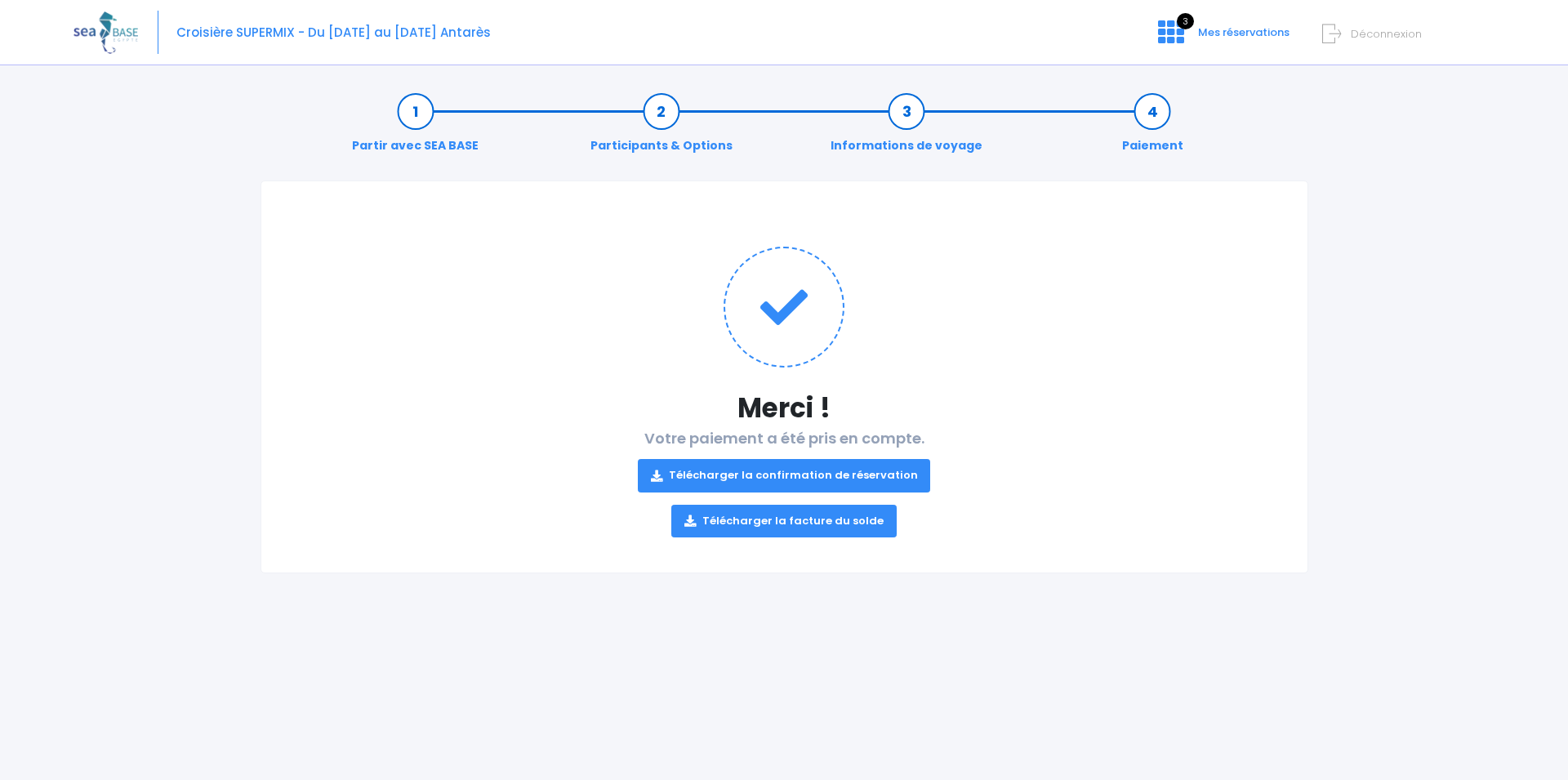
click at [776, 470] on link "Télécharger la confirmation de réservation" at bounding box center [784, 475] width 294 height 33
click at [818, 516] on link "Télécharger la facture du solde" at bounding box center [784, 521] width 226 height 33
click at [1364, 31] on span "Déconnexion" at bounding box center [1386, 33] width 71 height 15
